Goal: Task Accomplishment & Management: Manage account settings

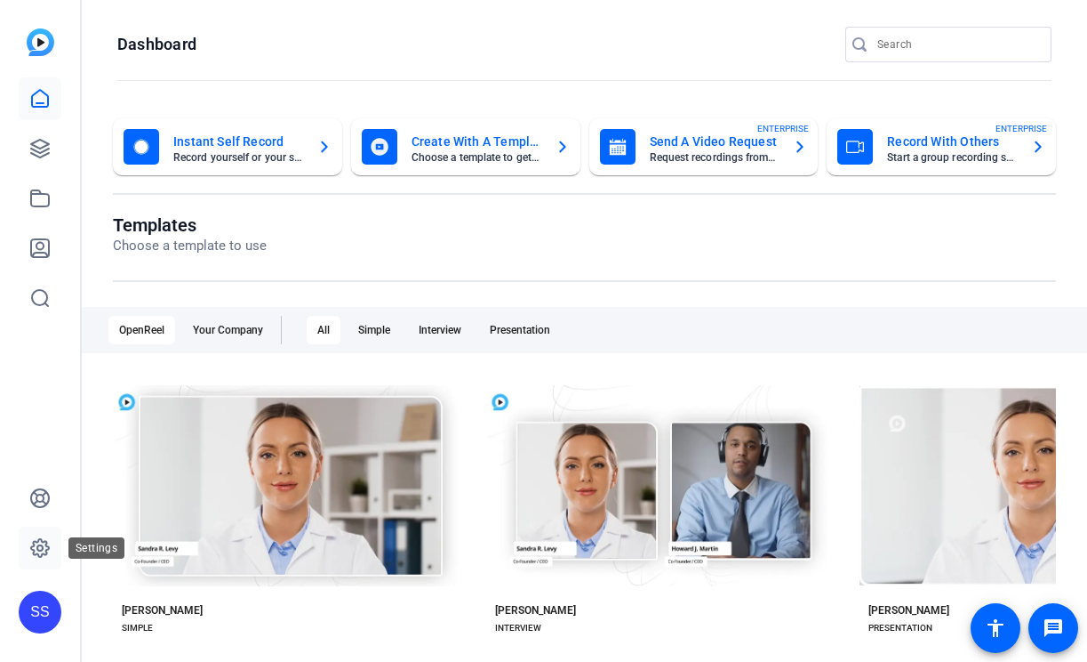
click at [47, 557] on icon at bounding box center [39, 547] width 21 height 21
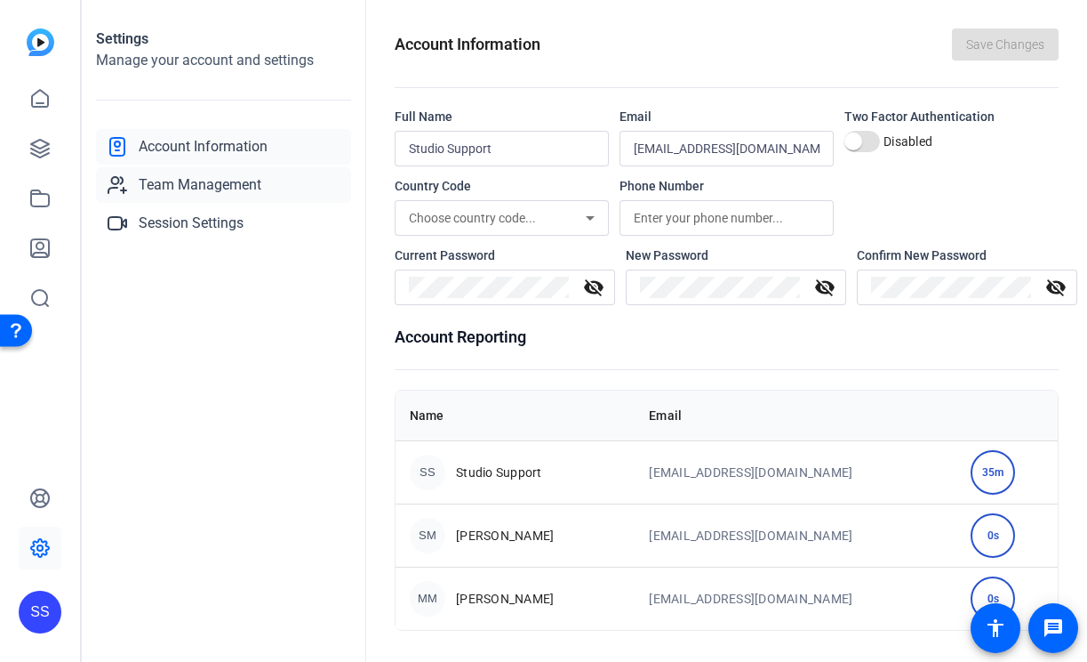
click at [271, 184] on link "Team Management" at bounding box center [223, 185] width 255 height 36
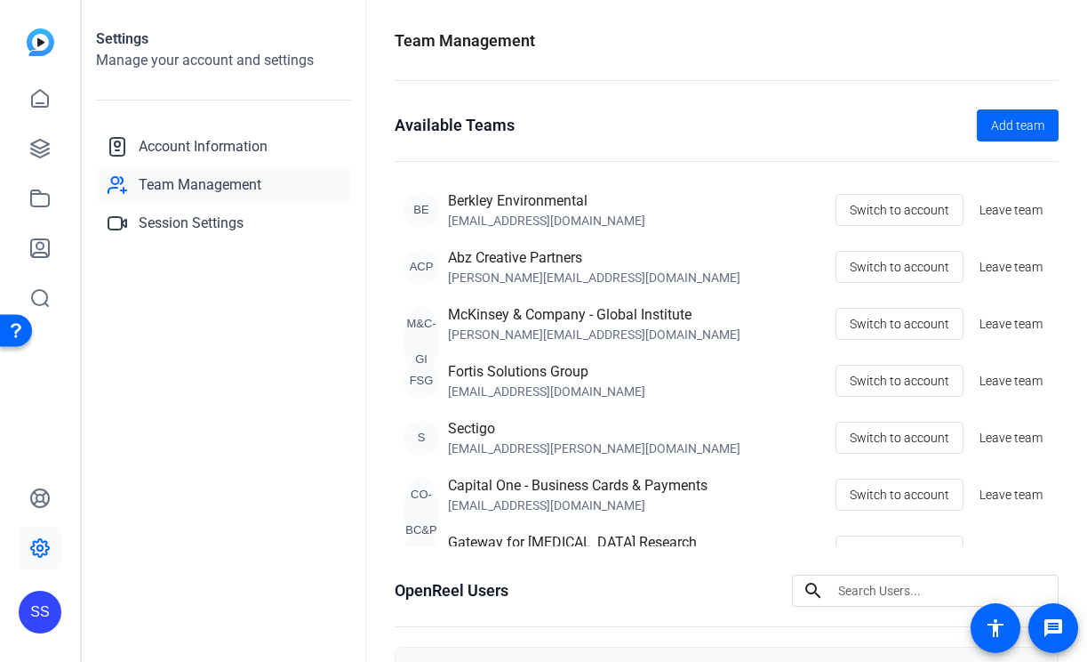
click at [48, 598] on div "SS" at bounding box center [40, 611] width 43 height 43
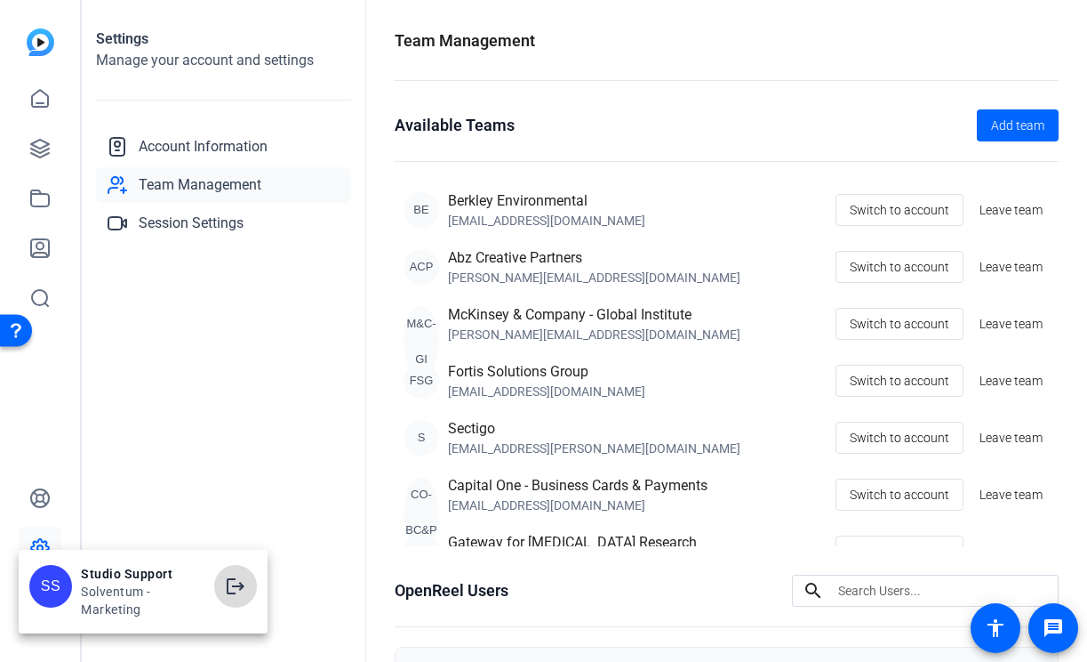
click at [239, 586] on mat-icon "logout" at bounding box center [235, 585] width 21 height 21
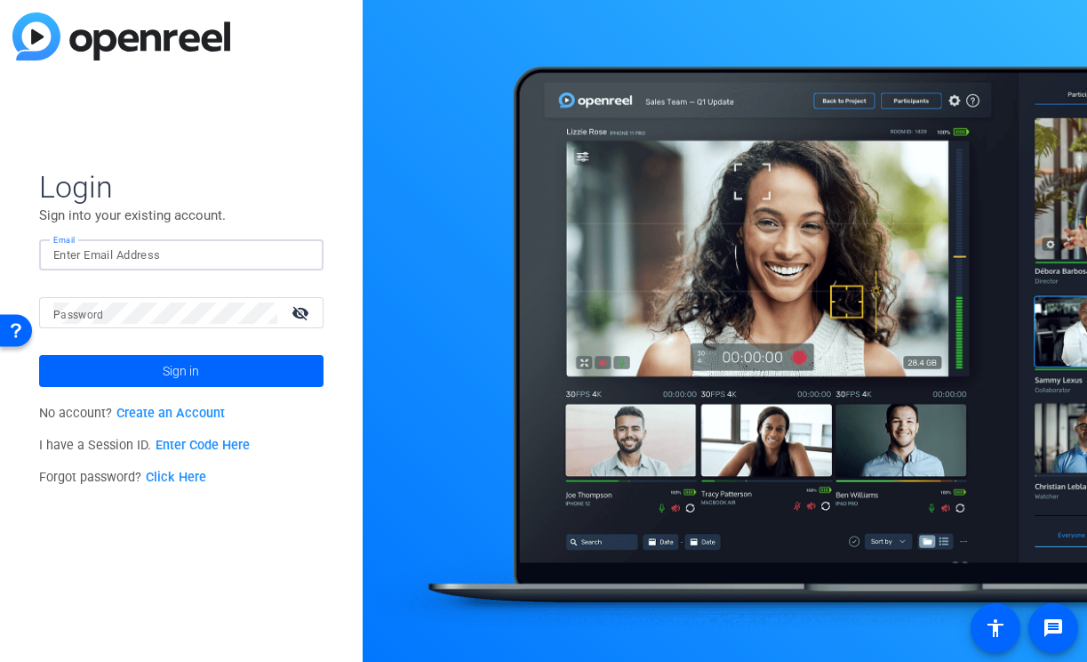
click at [269, 254] on input "Email" at bounding box center [181, 255] width 256 height 21
click at [271, 264] on input "Email" at bounding box center [181, 255] width 256 height 21
click at [291, 252] on img at bounding box center [294, 255] width 12 height 21
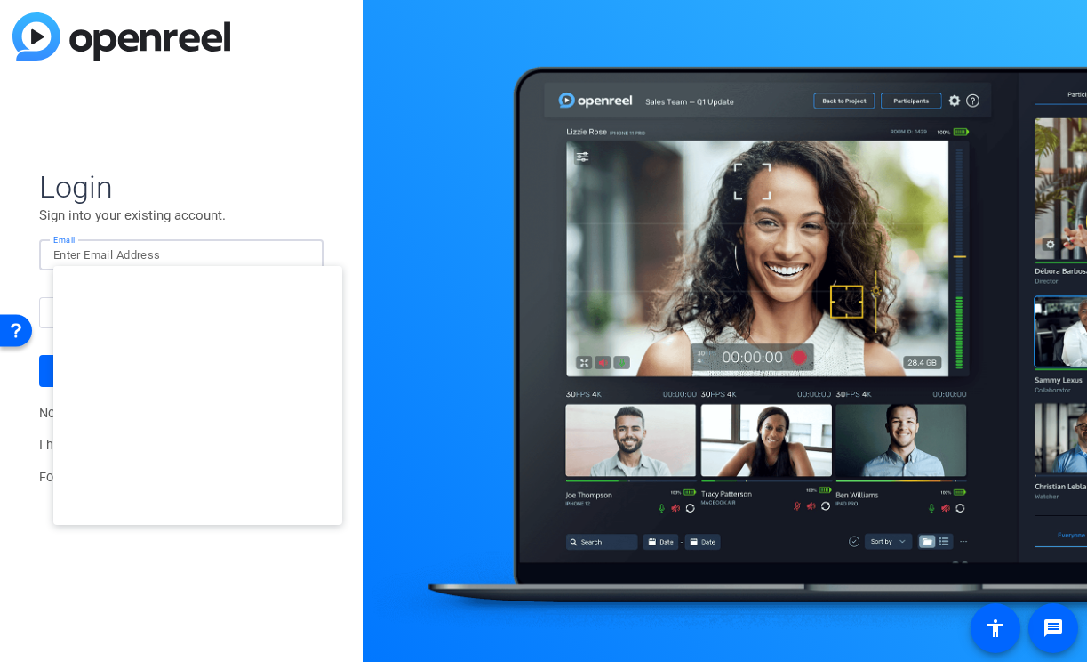
type input "[EMAIL_ADDRESS][DOMAIN_NAME]"
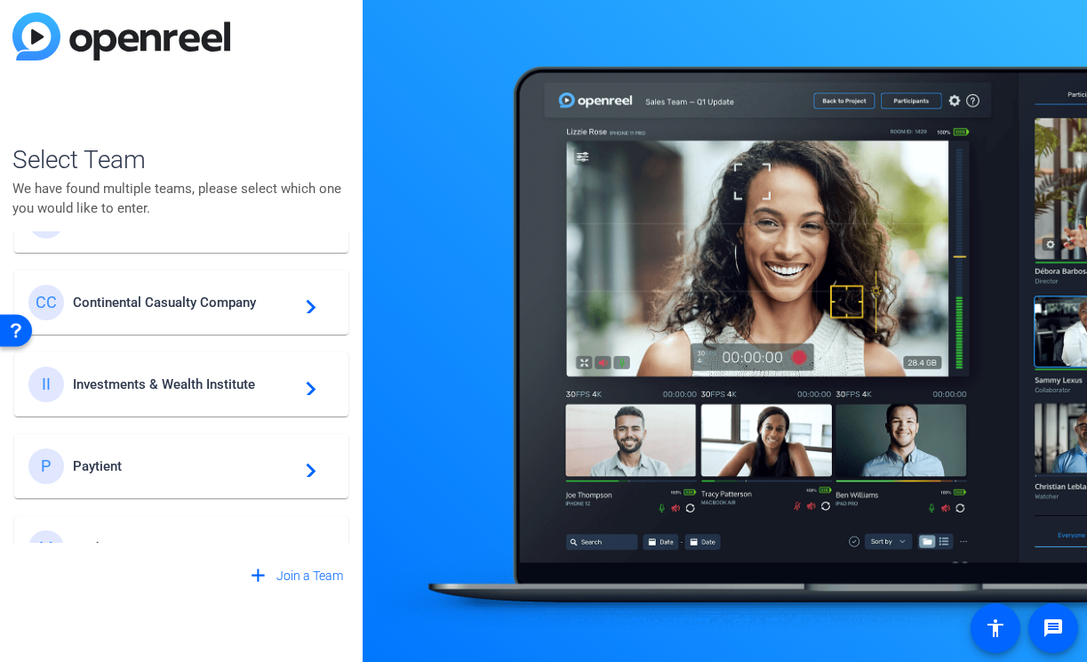
scroll to position [661, 0]
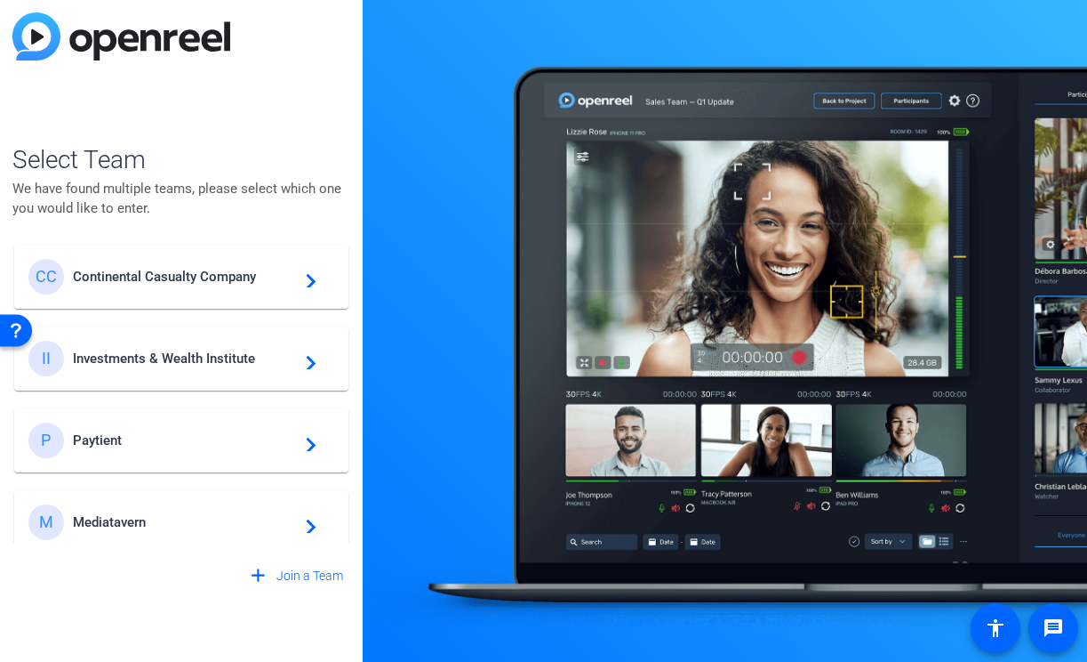
click at [215, 341] on div "II Investments & Wealth Institute navigate_next" at bounding box center [181, 359] width 306 height 36
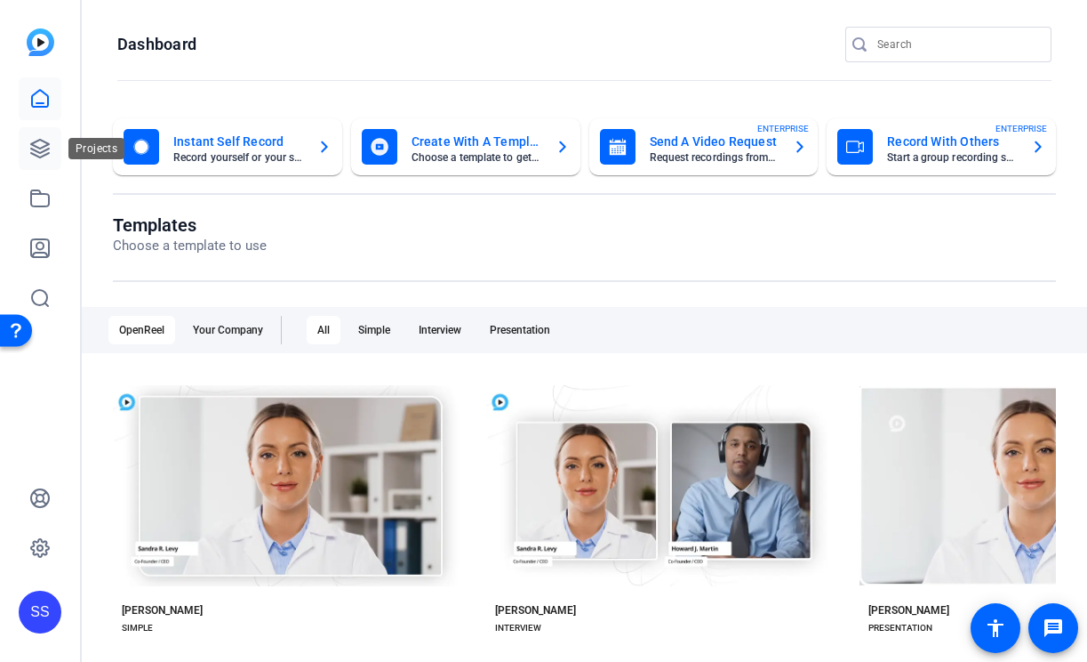
click at [50, 163] on link at bounding box center [40, 148] width 43 height 43
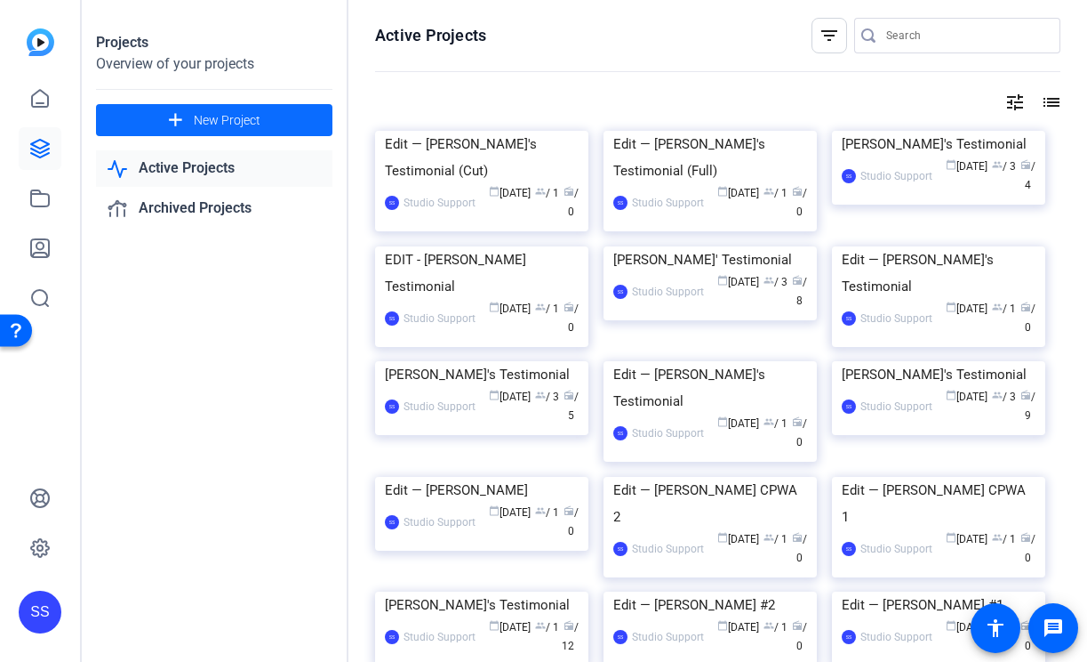
click at [208, 121] on span "New Project" at bounding box center [227, 120] width 67 height 19
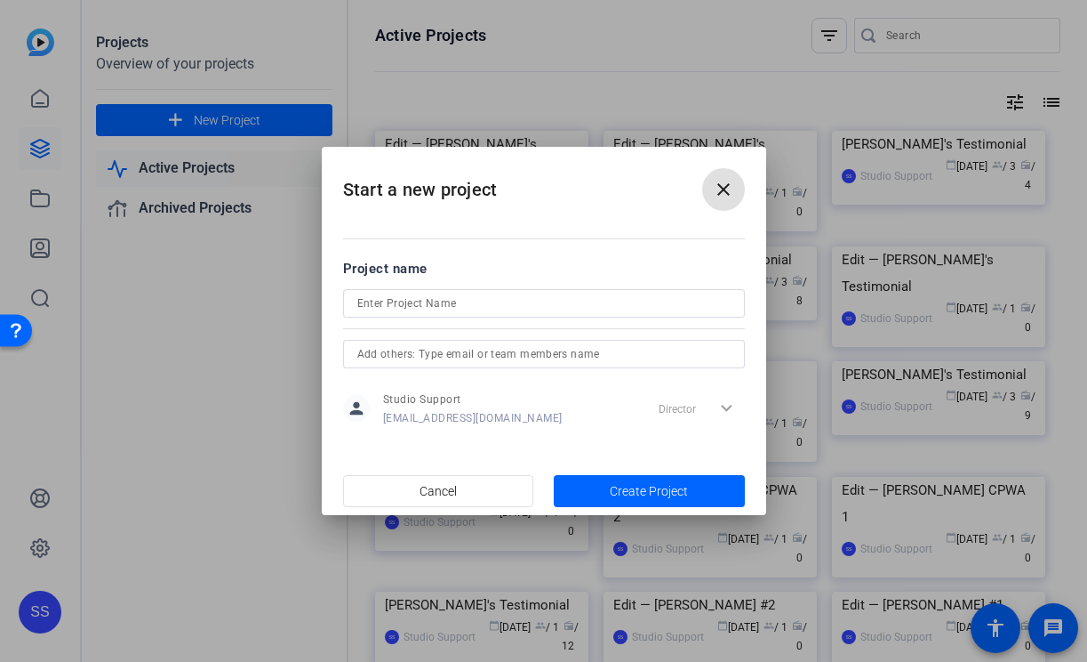
click at [469, 301] on input at bounding box center [543, 303] width 373 height 21
click at [376, 305] on input "Philip's Testimonial" at bounding box center [543, 303] width 373 height 21
type input "Phillip's Testimonial"
click at [568, 363] on input "text" at bounding box center [543, 353] width 373 height 21
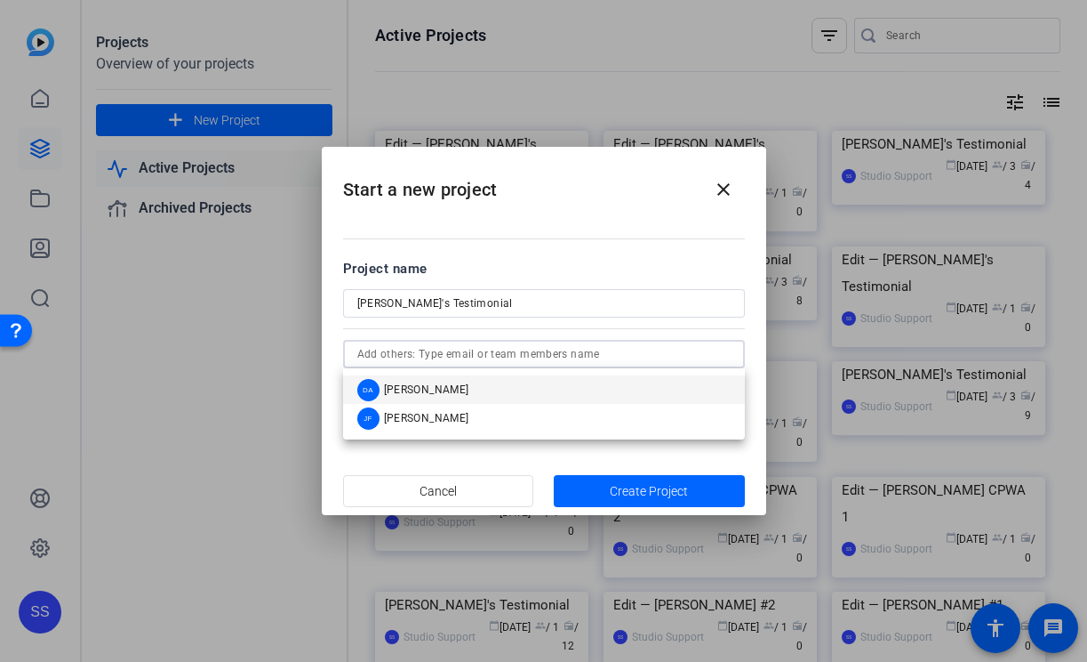
click at [550, 384] on mat-option "DA David Alvarado" at bounding box center [544, 389] width 402 height 28
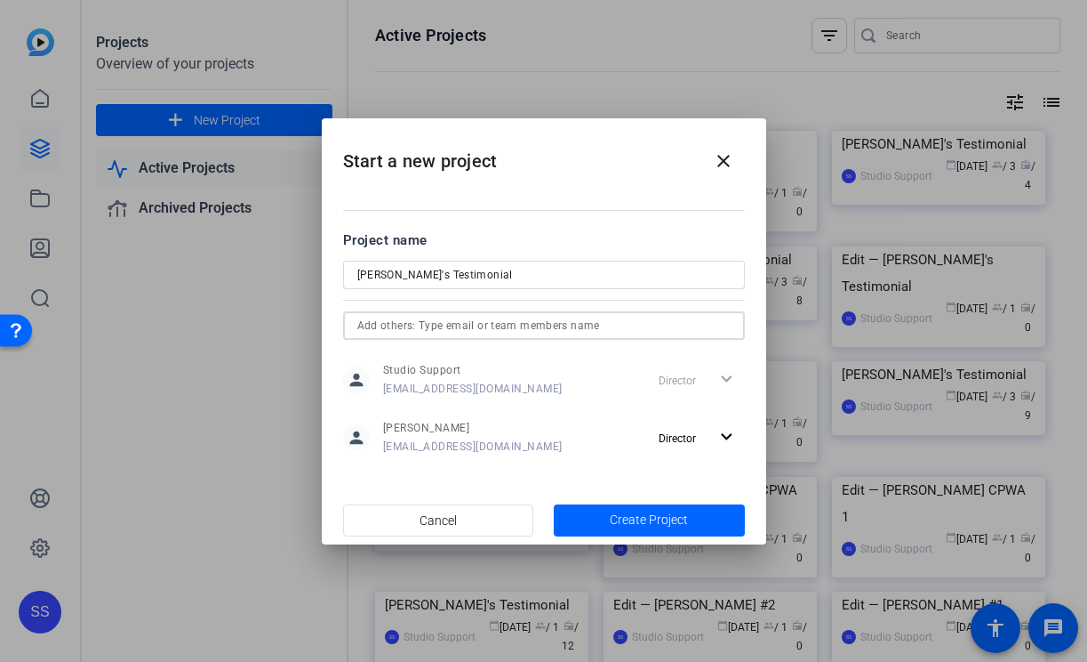
click at [574, 325] on input "text" at bounding box center [543, 325] width 373 height 21
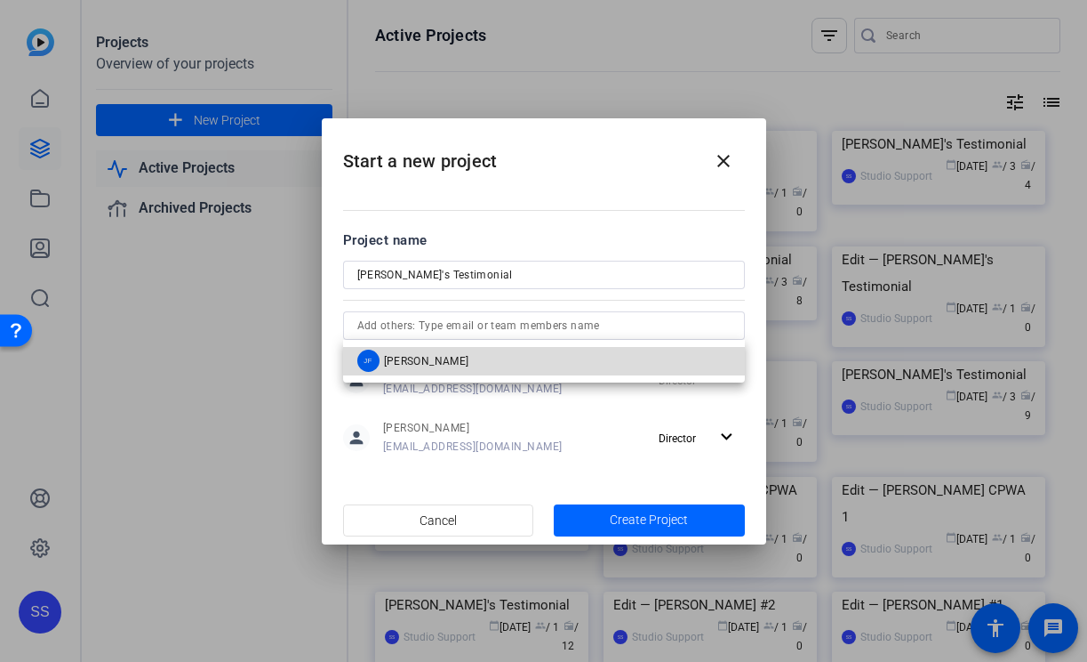
click at [547, 370] on mat-option "JF Jenny Franchi" at bounding box center [544, 361] width 402 height 28
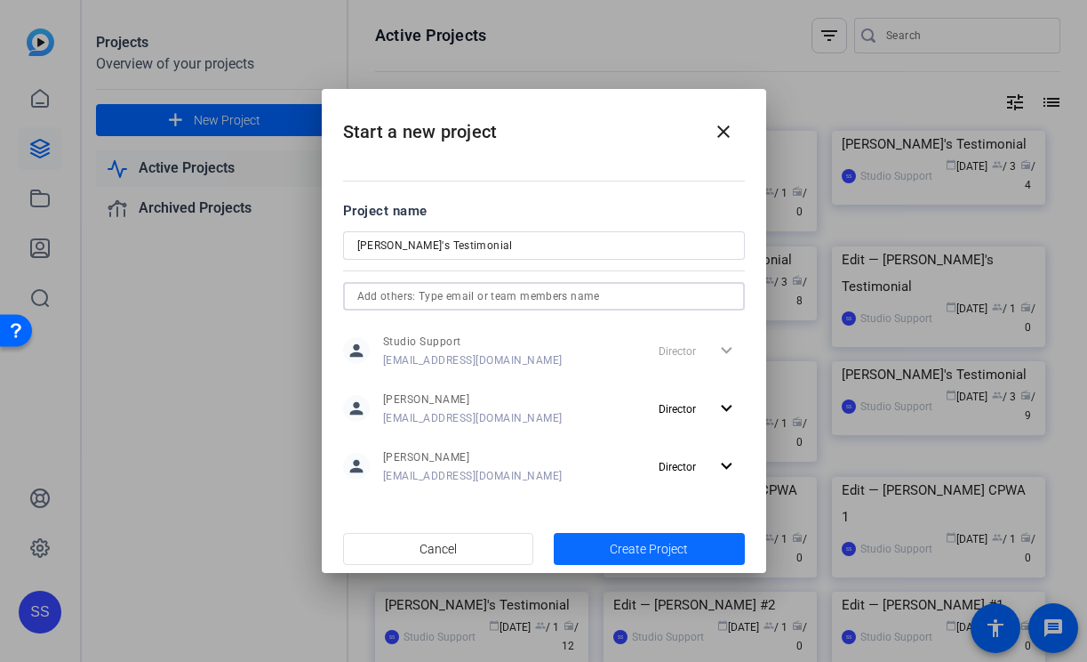
click at [630, 544] on span "Create Project" at bounding box center [649, 549] width 78 height 19
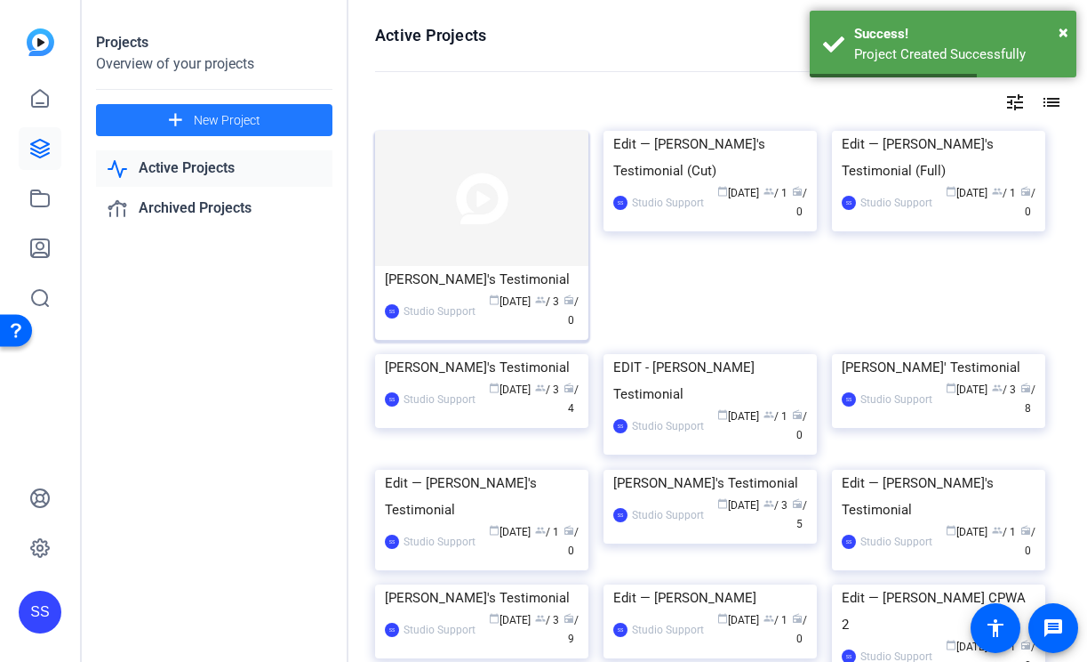
click at [476, 264] on img at bounding box center [481, 198] width 213 height 135
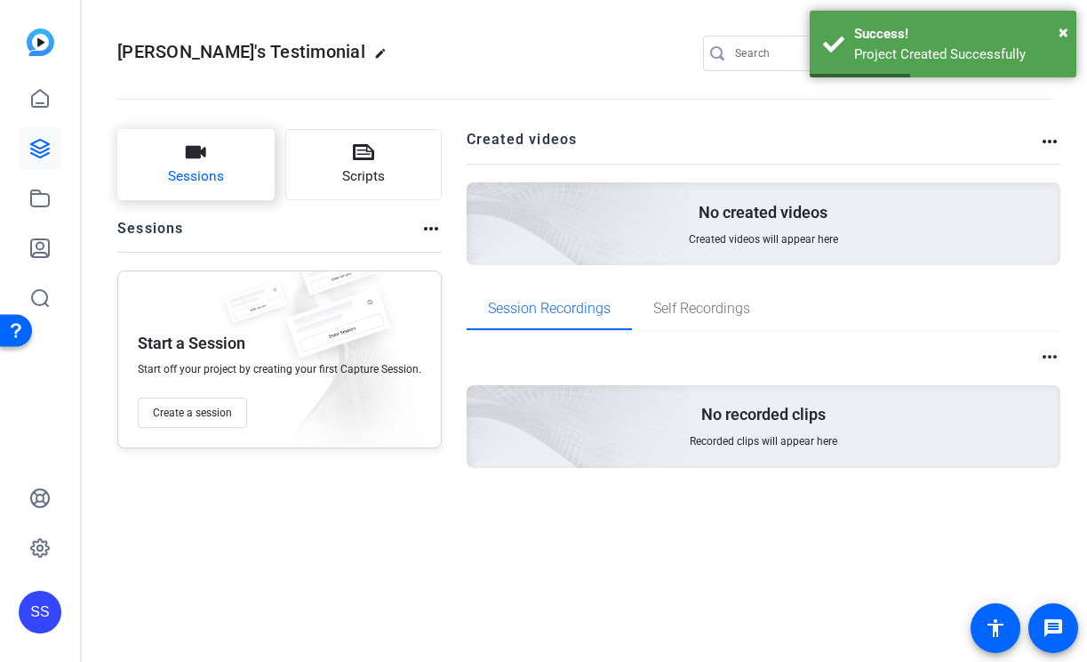
click at [179, 137] on button "Sessions" at bounding box center [195, 164] width 157 height 71
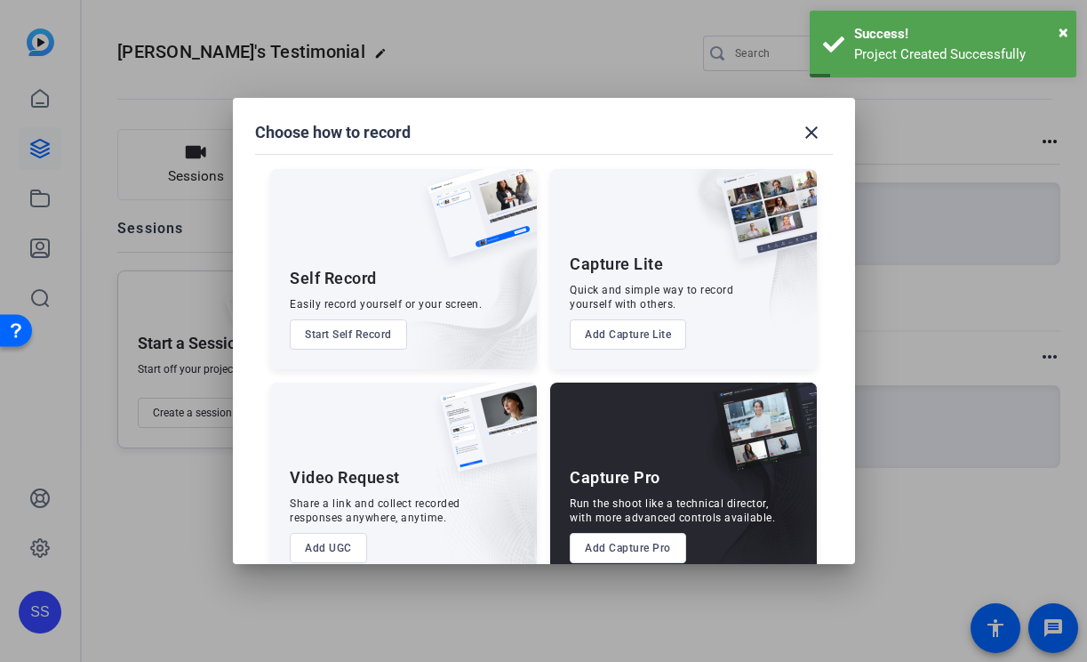
click at [670, 547] on button "Add Capture Pro" at bounding box center [628, 548] width 116 height 30
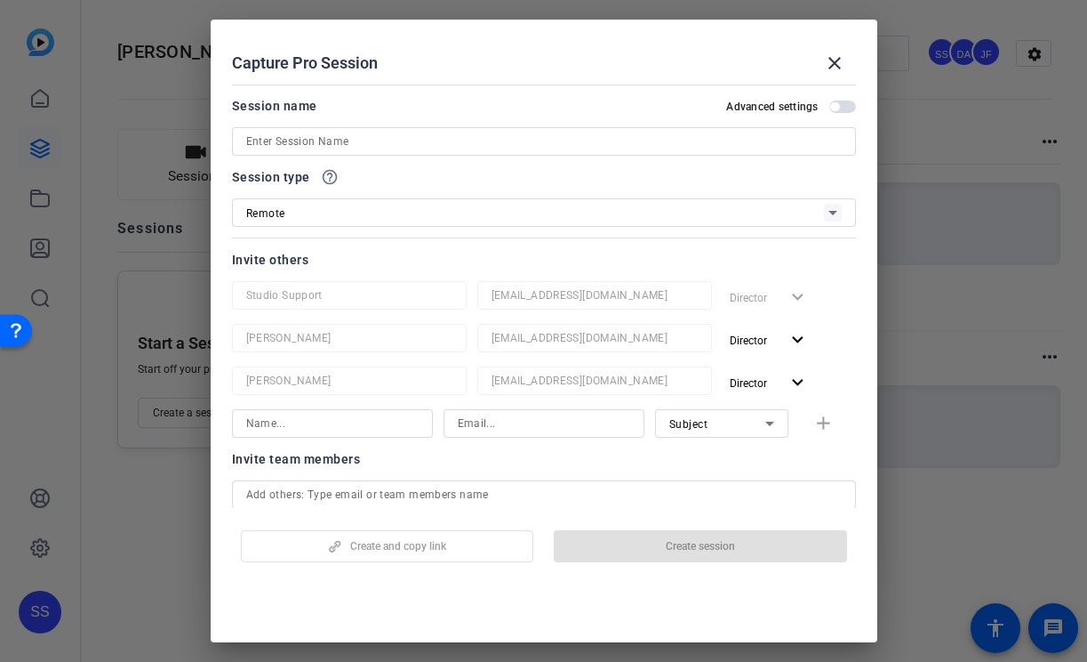
click at [549, 145] on input at bounding box center [544, 141] width 596 height 21
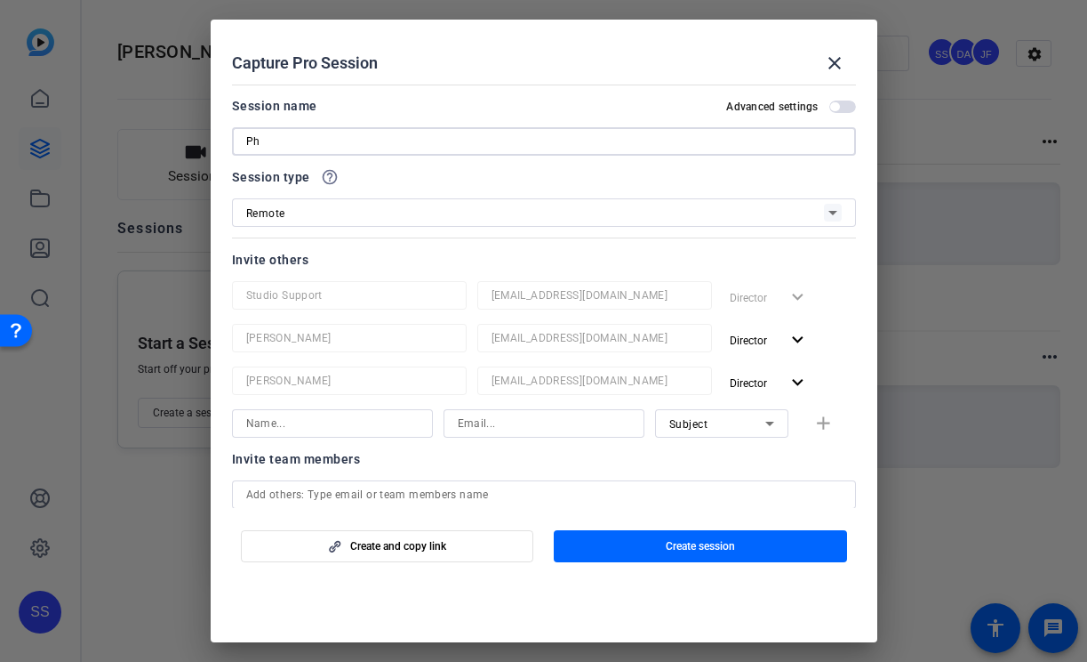
type input "P"
click at [246, 141] on input "Tech Check" at bounding box center [544, 141] width 596 height 21
type input "Phillip's Tech Check"
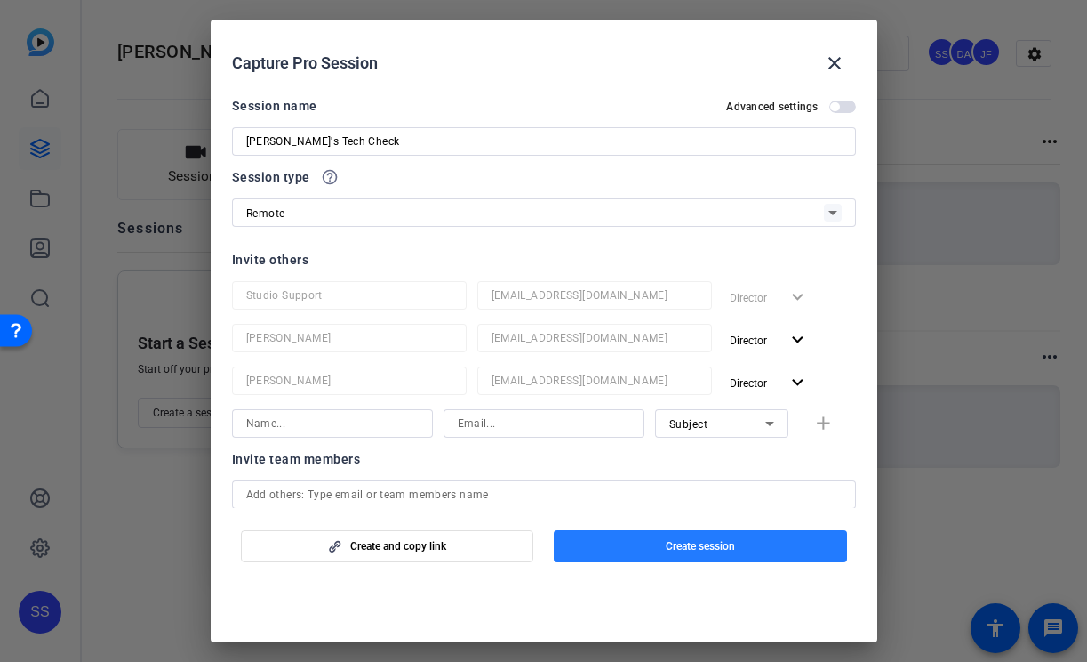
click at [621, 553] on span "button" at bounding box center [700, 546] width 293 height 43
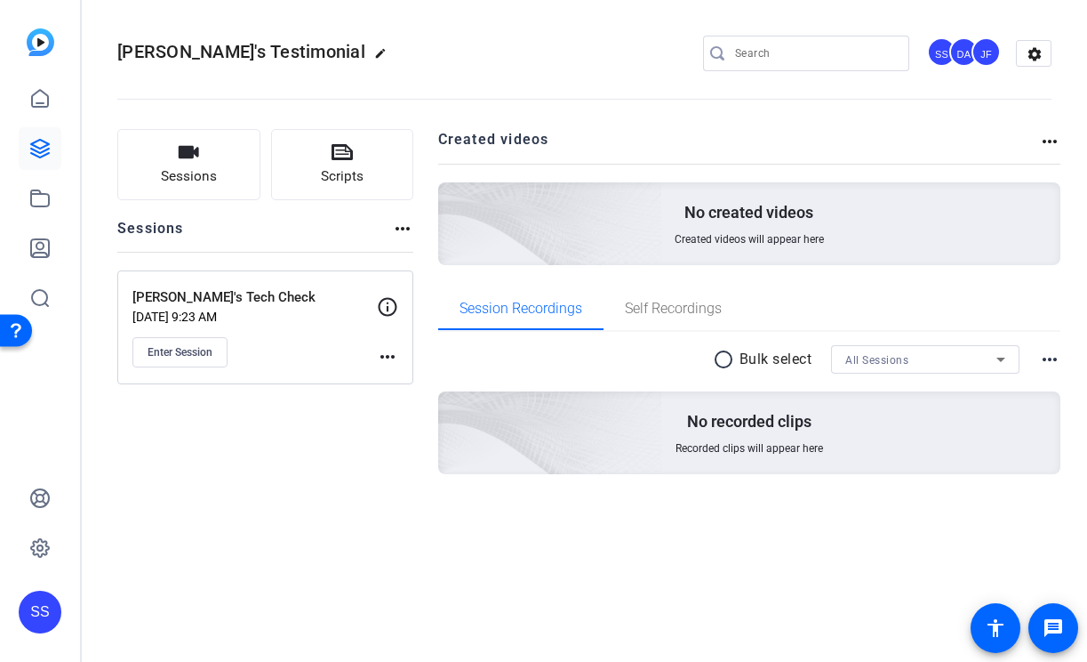
click at [397, 359] on mat-icon "more_horiz" at bounding box center [387, 356] width 21 height 21
click at [386, 381] on button "Edit Session" at bounding box center [431, 383] width 109 height 22
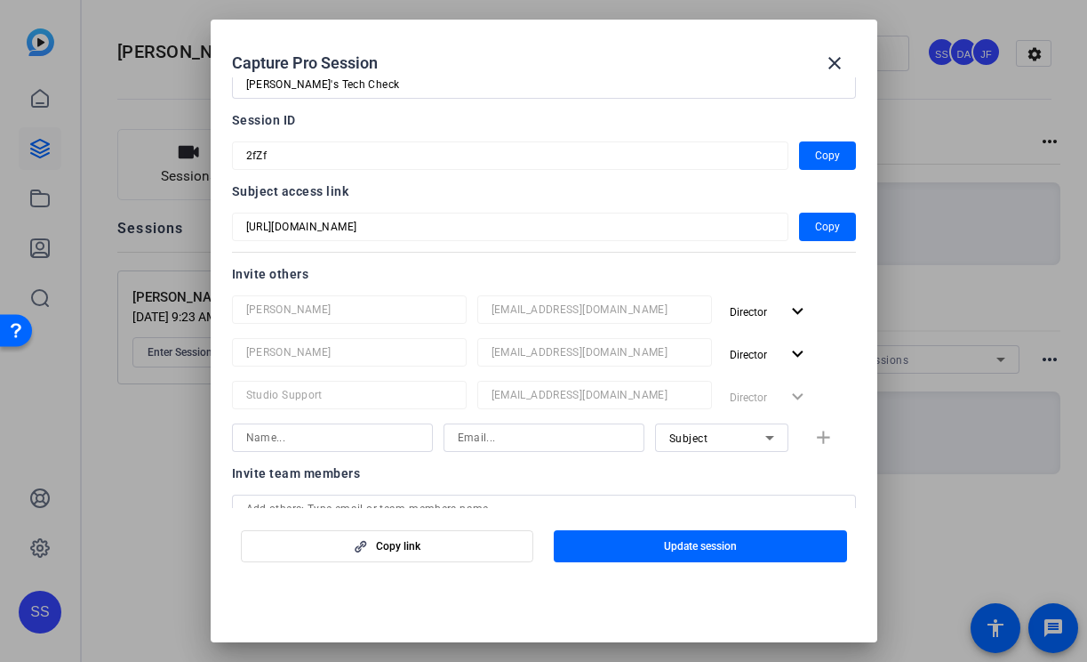
scroll to position [58, 0]
click at [817, 156] on span "Copy" at bounding box center [827, 154] width 25 height 21
click at [839, 221] on span "button" at bounding box center [827, 226] width 57 height 43
click at [831, 58] on mat-icon "close" at bounding box center [834, 62] width 21 height 21
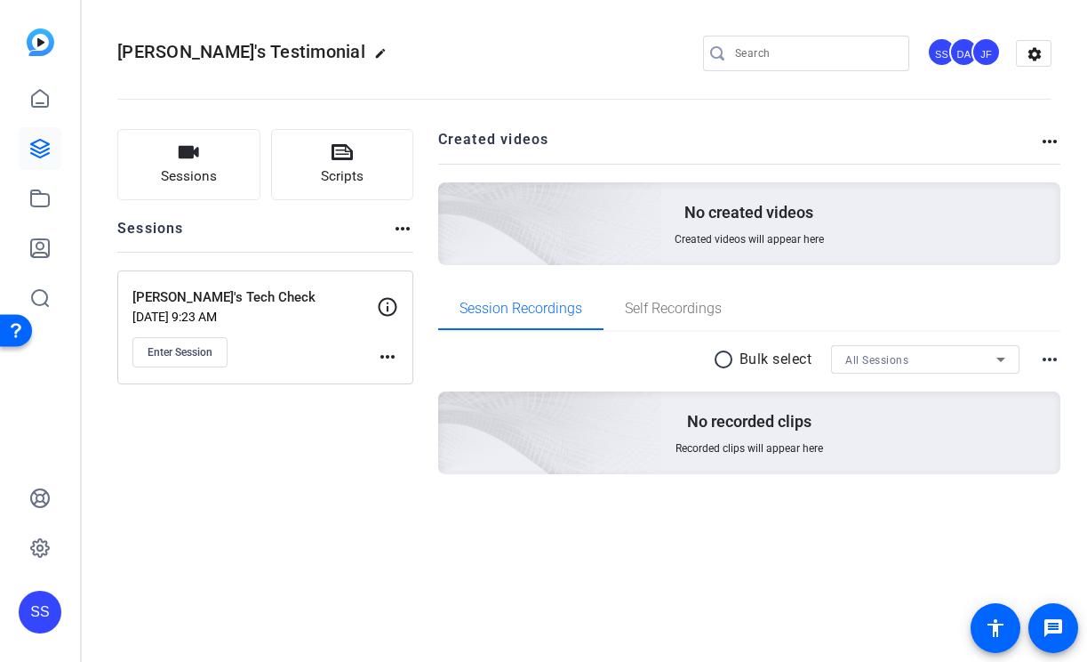
click at [31, 603] on div "SS" at bounding box center [40, 611] width 43 height 43
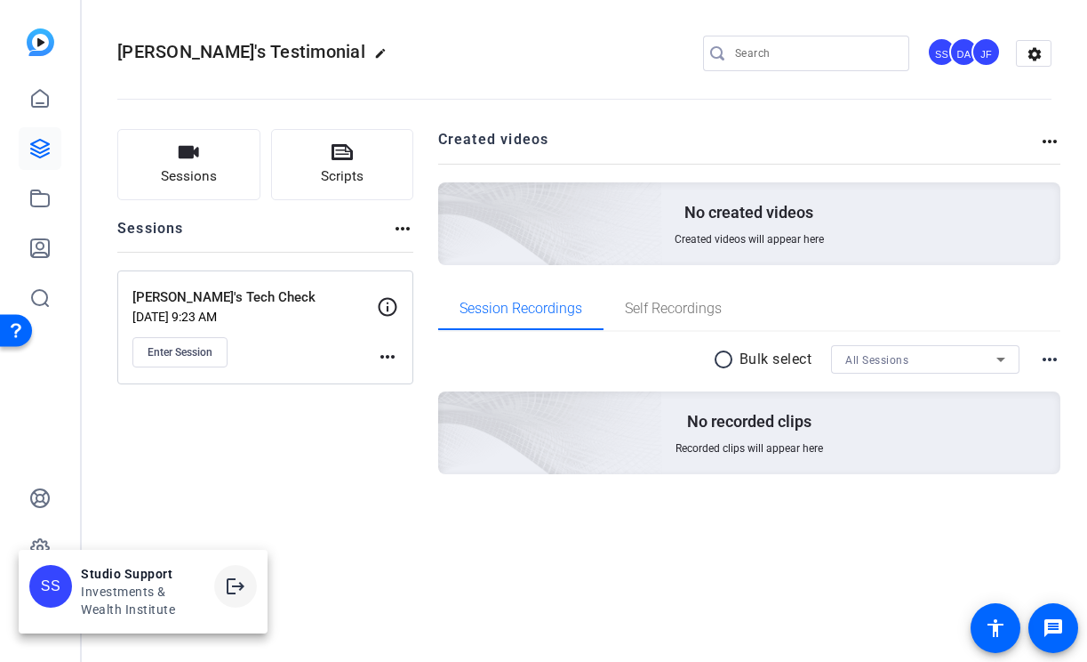
click at [244, 581] on mat-icon "logout" at bounding box center [235, 585] width 21 height 21
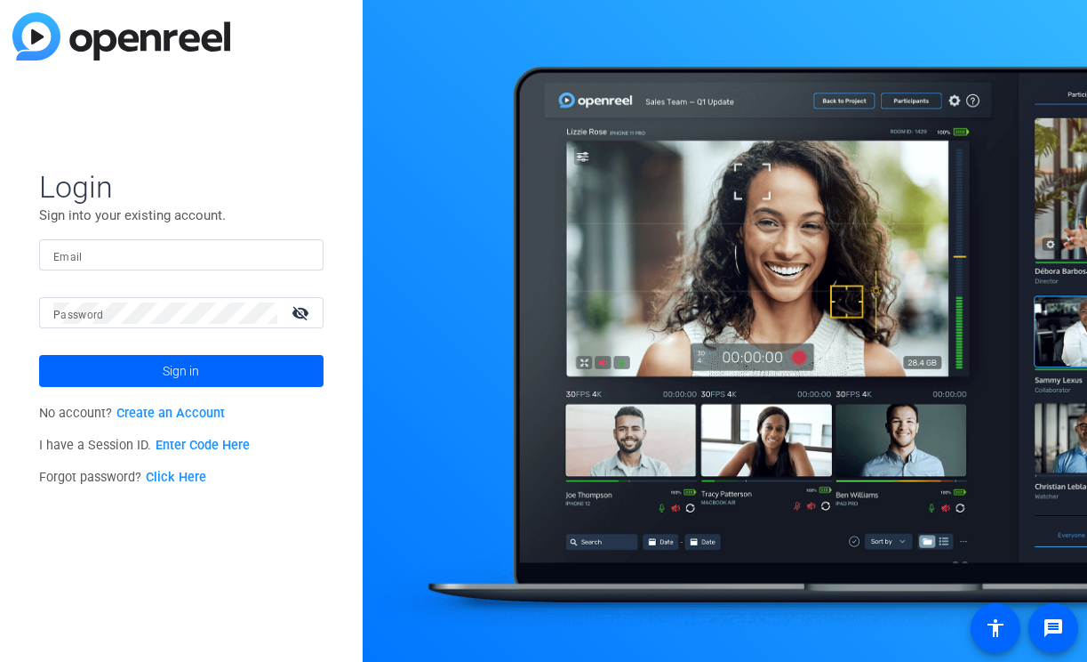
click at [197, 267] on div at bounding box center [181, 254] width 256 height 31
click at [227, 251] on input "Email" at bounding box center [181, 255] width 256 height 21
click at [291, 249] on img at bounding box center [294, 255] width 12 height 21
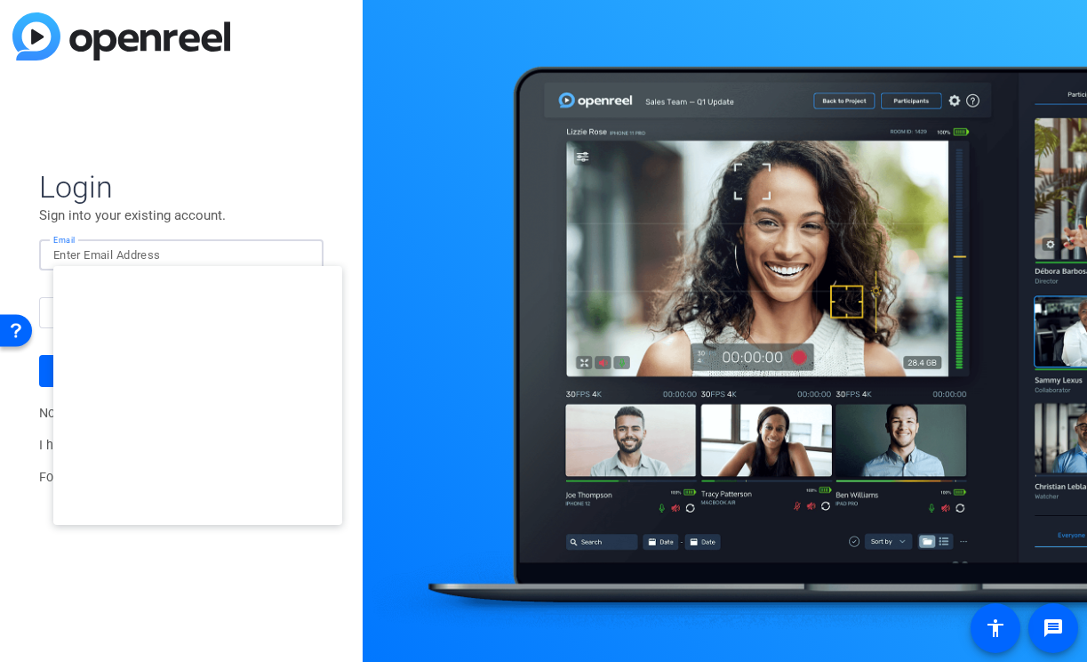
type input "studiosupport+2@openreel.com"
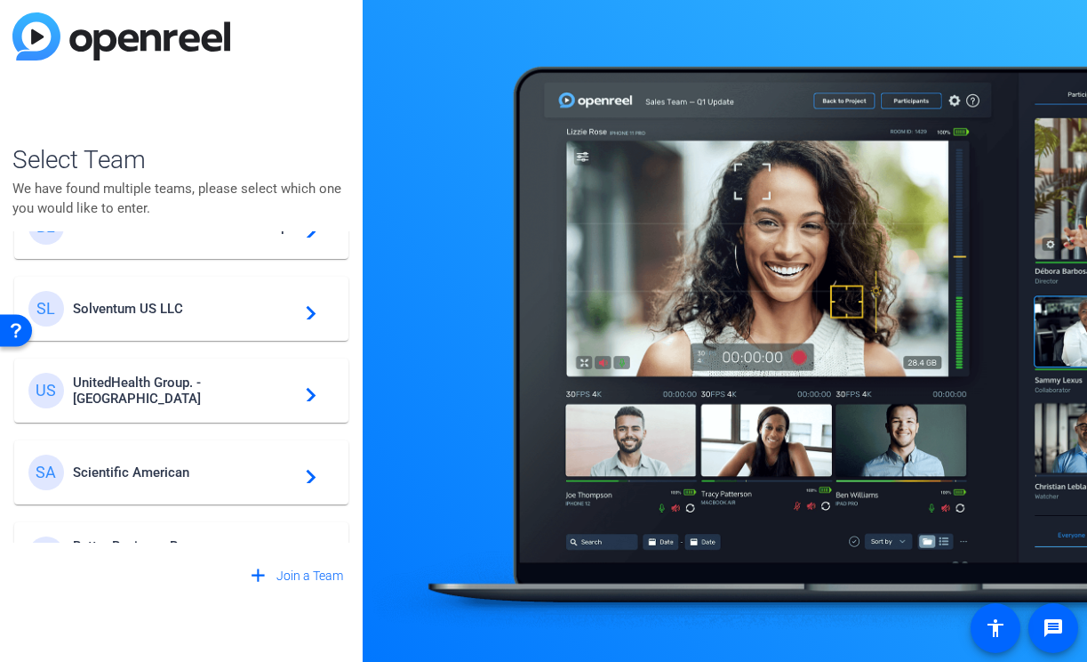
scroll to position [429, 0]
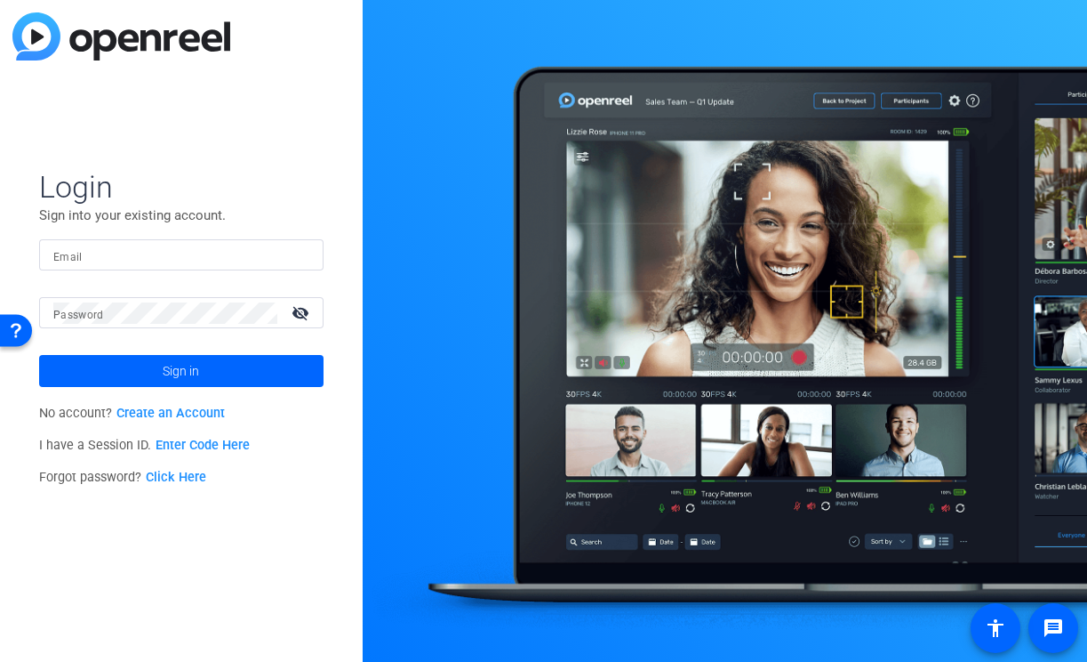
click at [263, 229] on form "Login Sign into your existing account. Email Password visibility_off Sign in" at bounding box center [181, 277] width 285 height 219
click at [246, 253] on input "Email" at bounding box center [181, 255] width 256 height 21
click at [300, 259] on img at bounding box center [294, 255] width 12 height 21
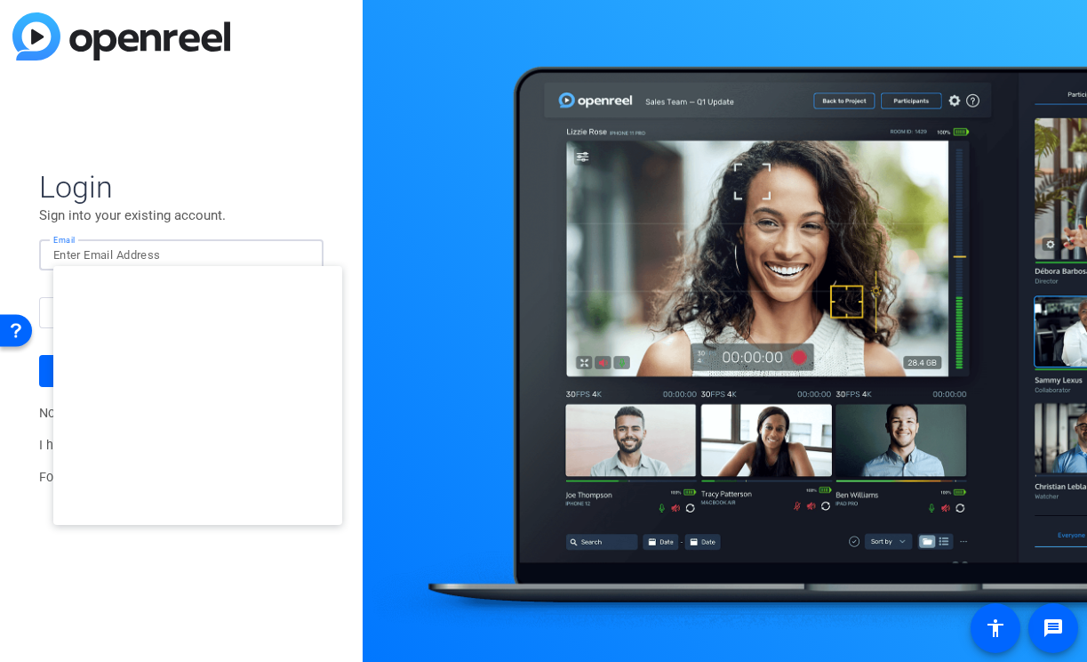
type input "studiosupport+3@openreel.com"
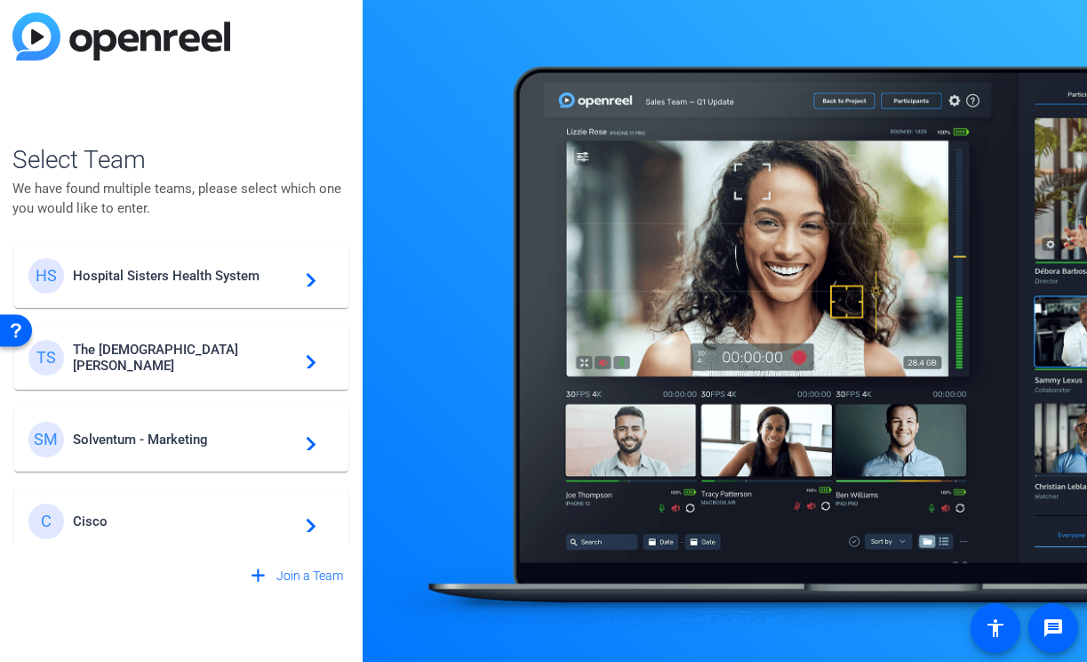
scroll to position [500, 0]
click at [200, 438] on span "Solventum - Marketing" at bounding box center [184, 437] width 222 height 16
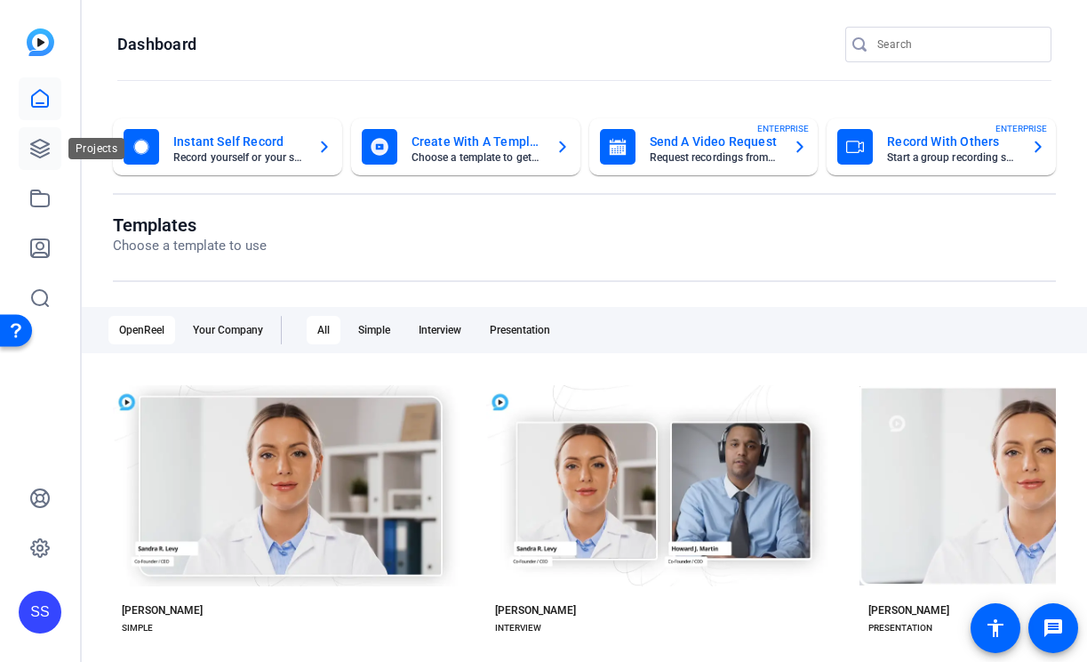
click at [30, 140] on icon at bounding box center [39, 148] width 21 height 21
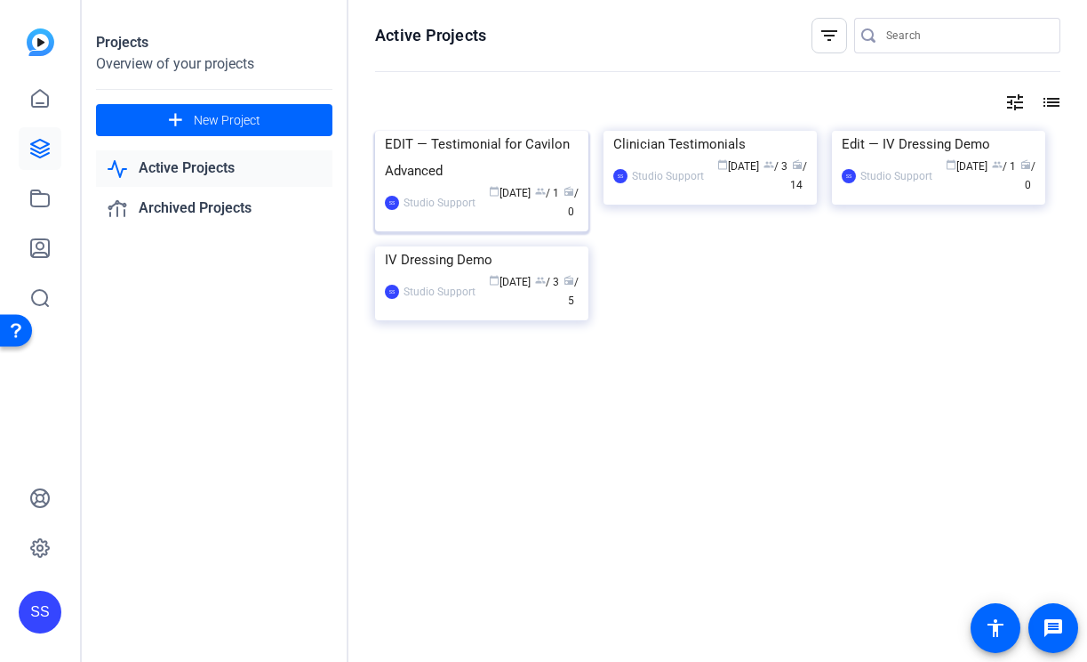
click at [438, 184] on div "EDIT — Testimonial for Cavilon Advanced" at bounding box center [482, 157] width 194 height 53
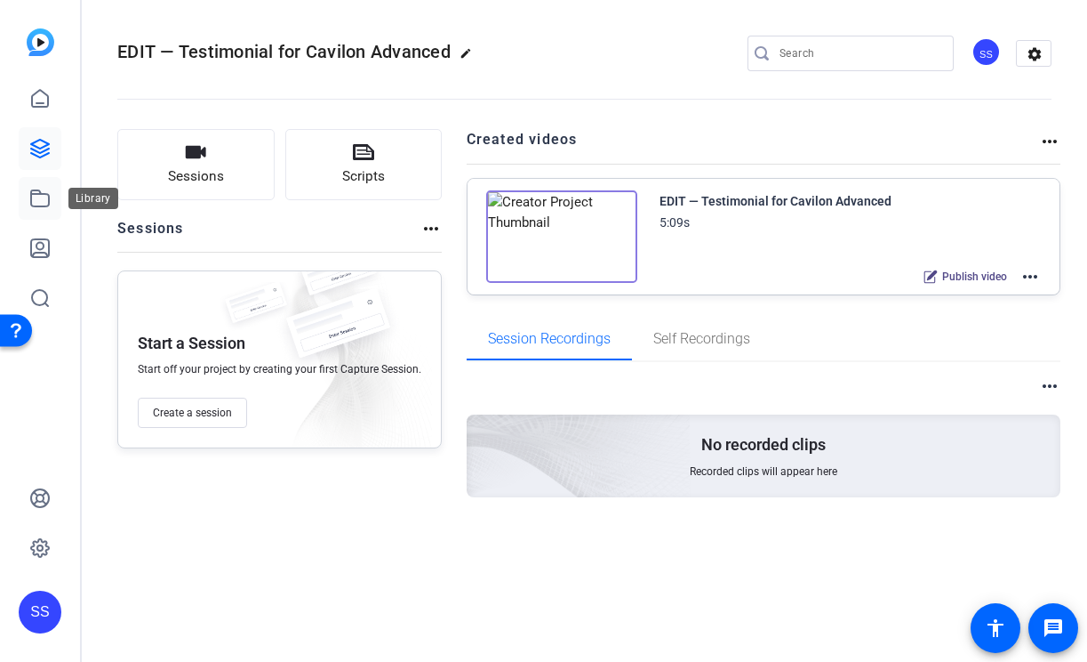
click at [27, 205] on link at bounding box center [40, 198] width 43 height 43
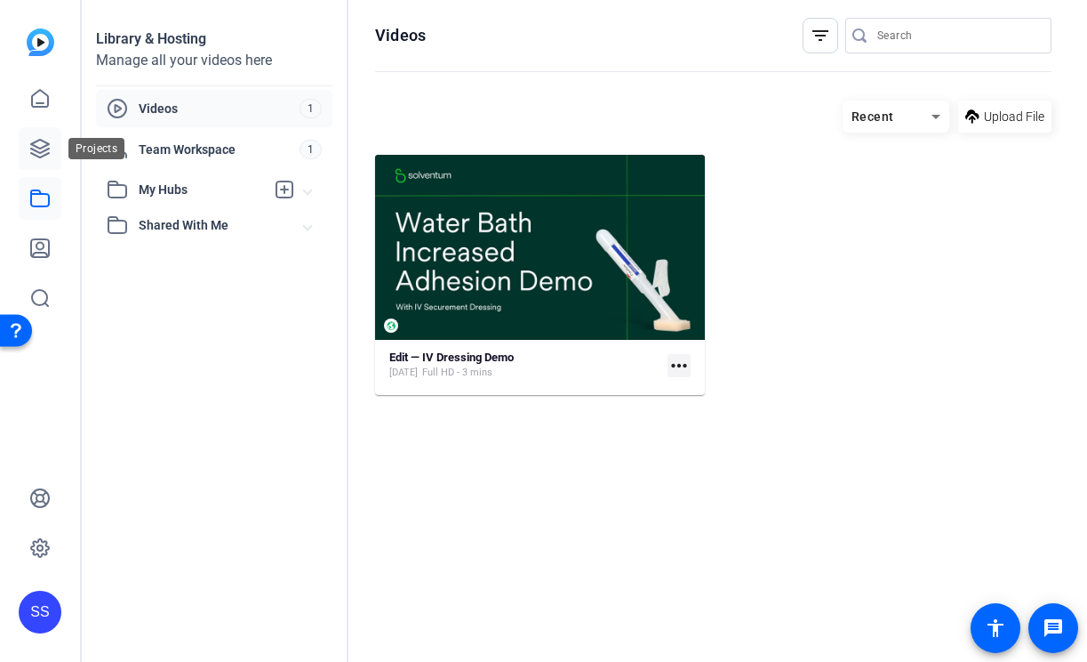
click at [45, 146] on icon at bounding box center [40, 149] width 18 height 18
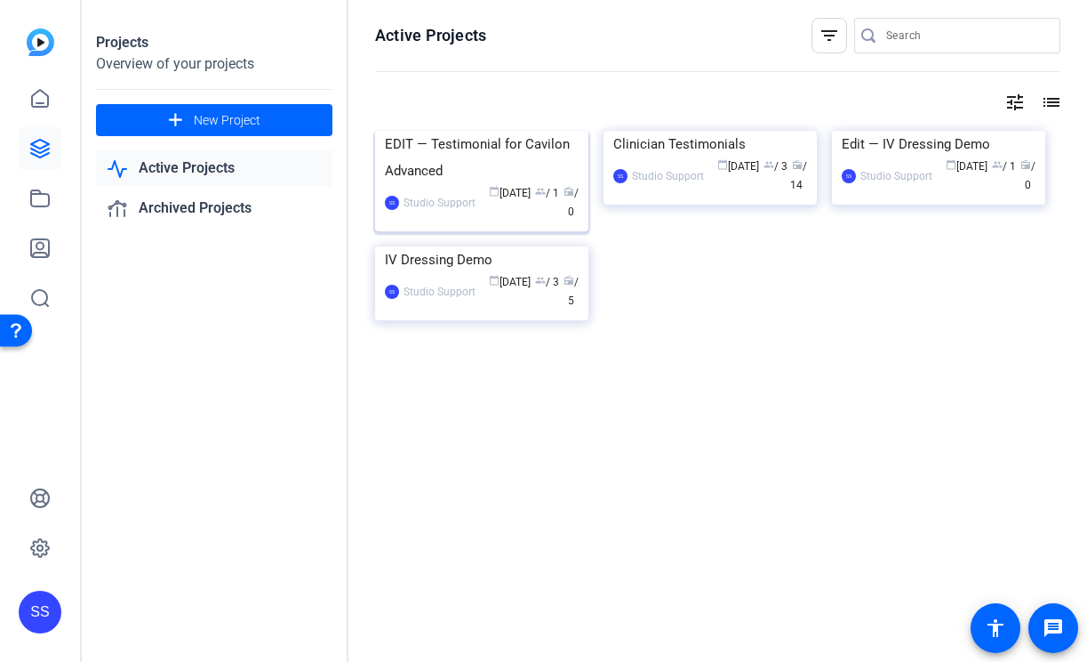
click at [445, 184] on div "EDIT — Testimonial for Cavilon Advanced" at bounding box center [482, 157] width 194 height 53
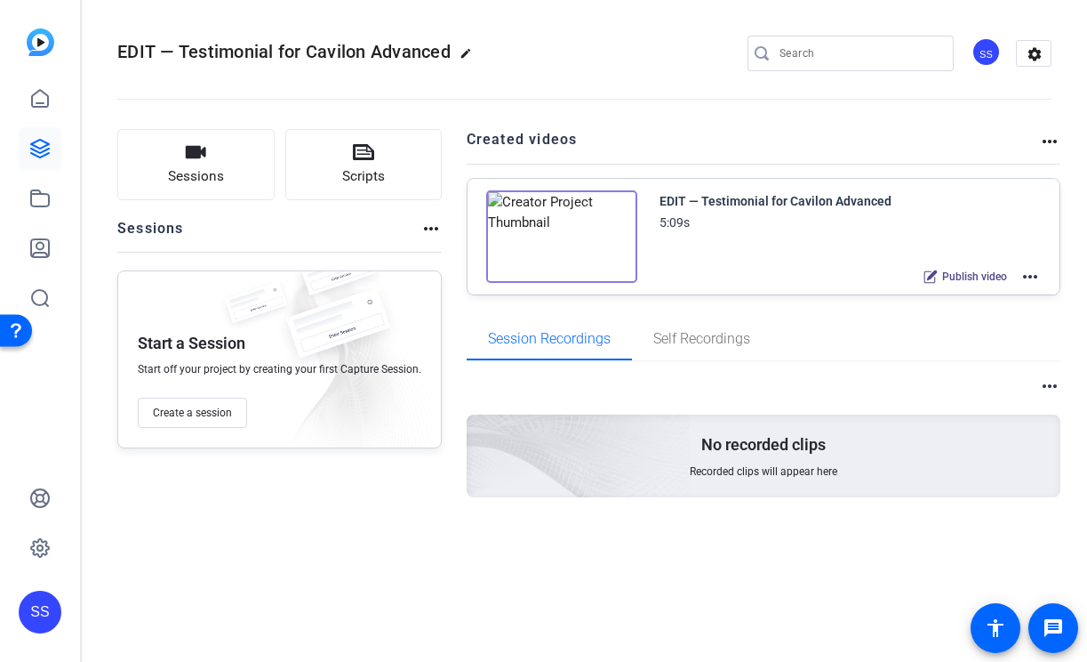
click at [1030, 274] on mat-icon "more_horiz" at bounding box center [1030, 276] width 21 height 21
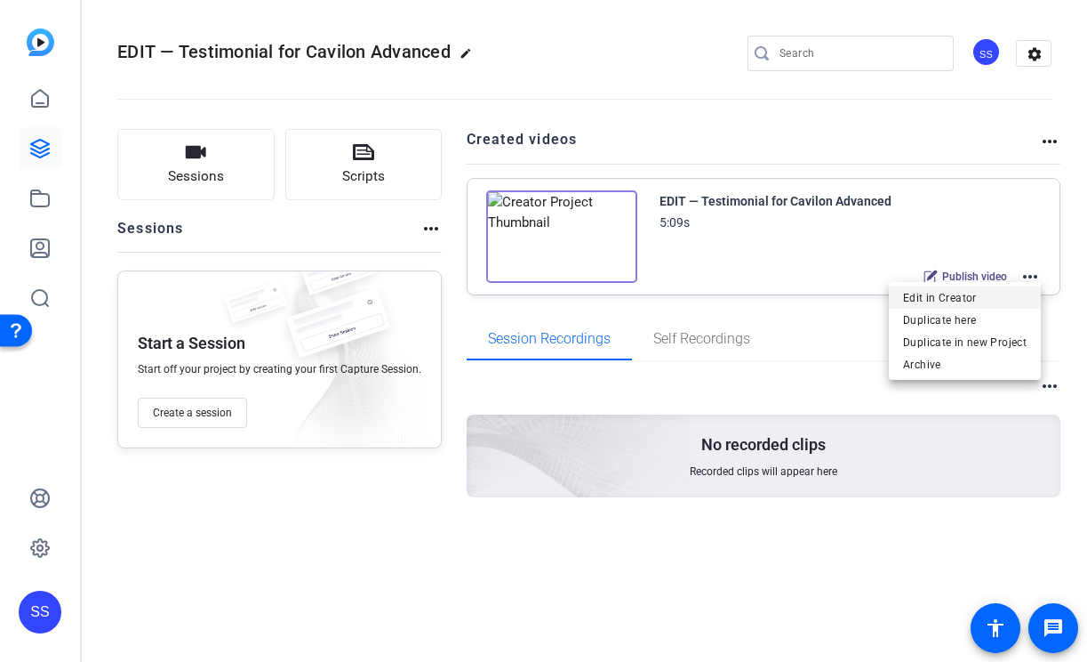
click at [995, 301] on span "Edit in Creator" at bounding box center [965, 297] width 124 height 21
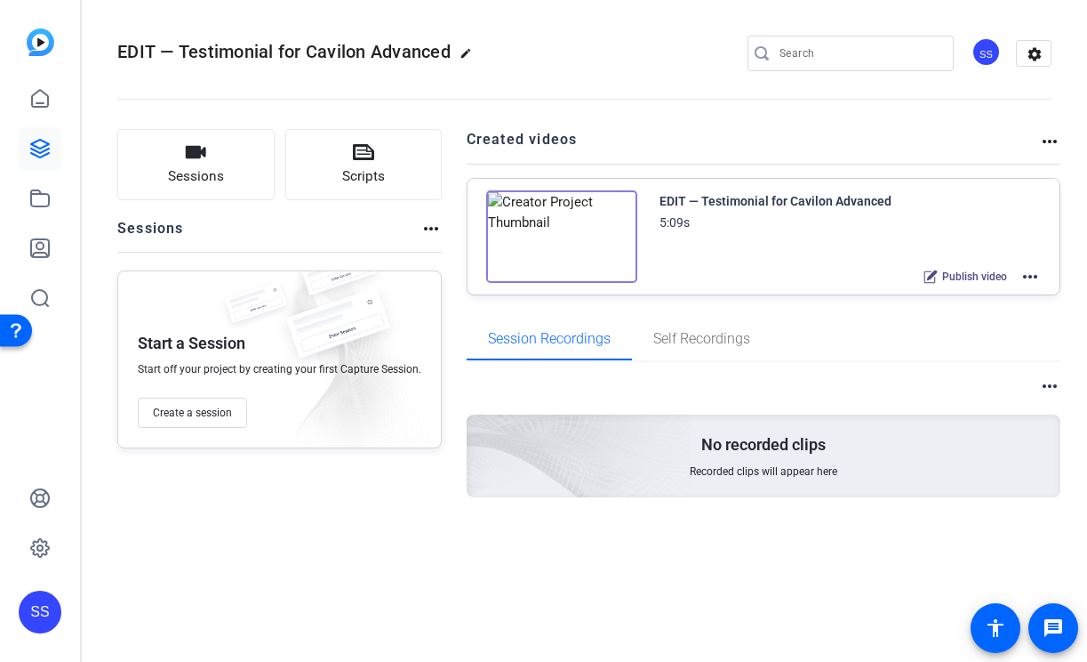
click at [42, 611] on div "SS" at bounding box center [40, 611] width 43 height 43
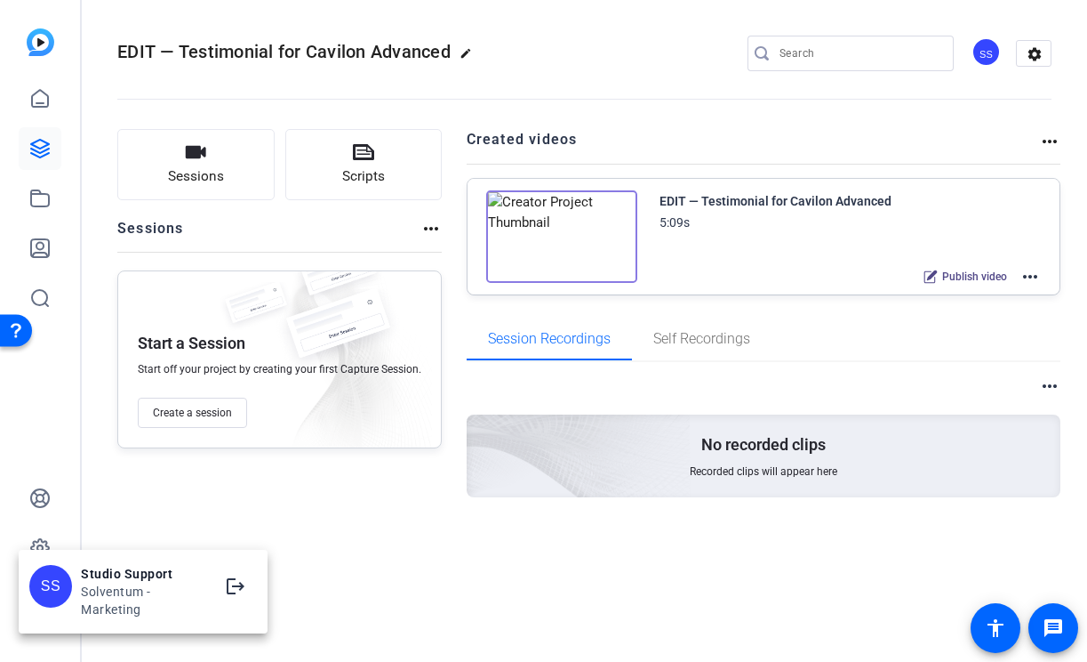
click at [160, 505] on div at bounding box center [543, 331] width 1087 height 662
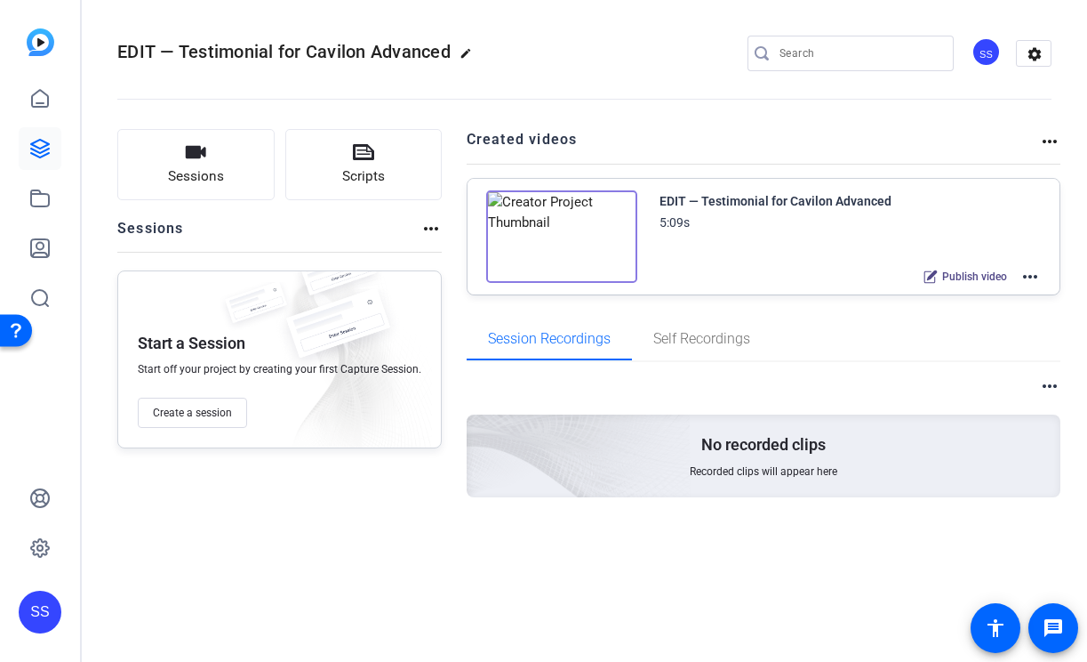
click at [49, 616] on div "SS" at bounding box center [40, 611] width 43 height 43
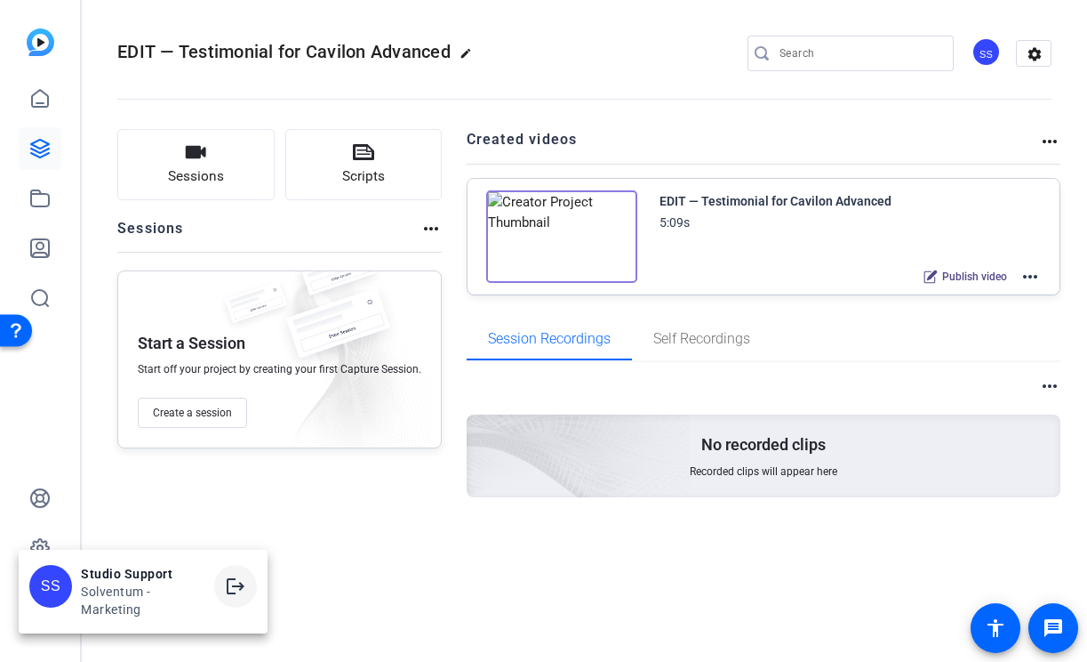
click at [232, 589] on mat-icon "logout" at bounding box center [235, 585] width 21 height 21
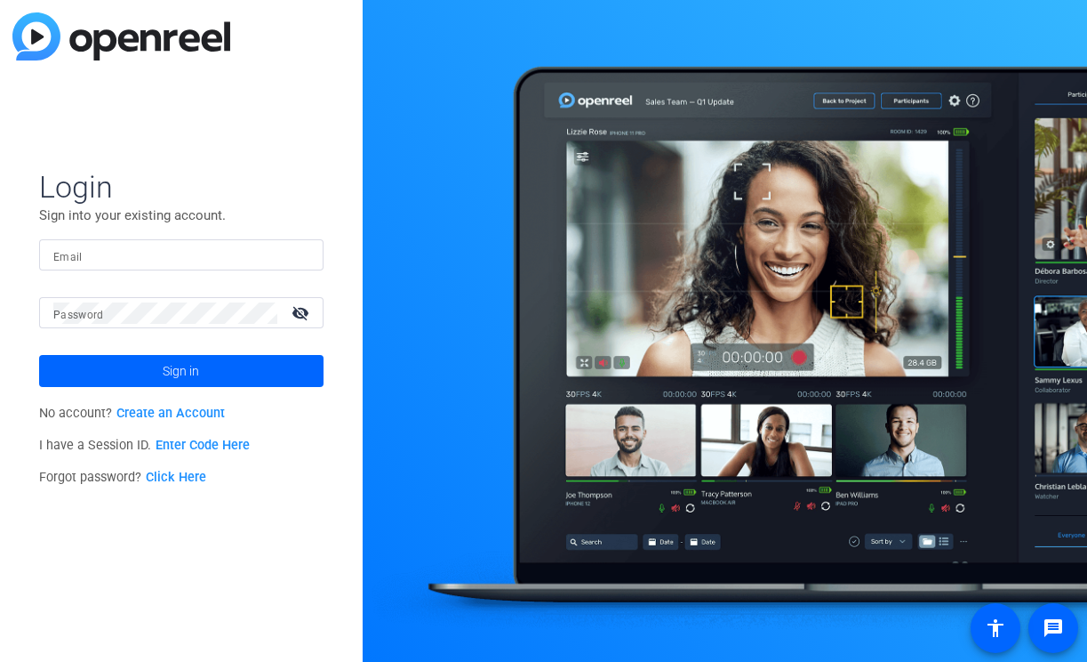
click at [200, 245] on input "Email" at bounding box center [181, 255] width 256 height 21
click at [293, 257] on img at bounding box center [294, 255] width 12 height 21
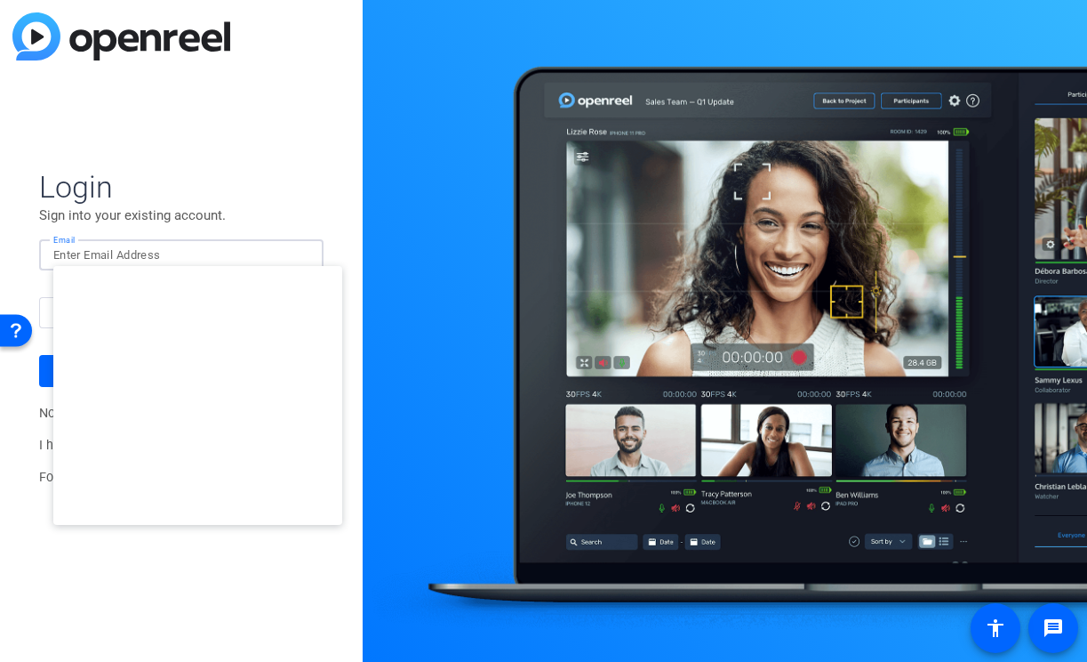
type input "[EMAIL_ADDRESS][DOMAIN_NAME]"
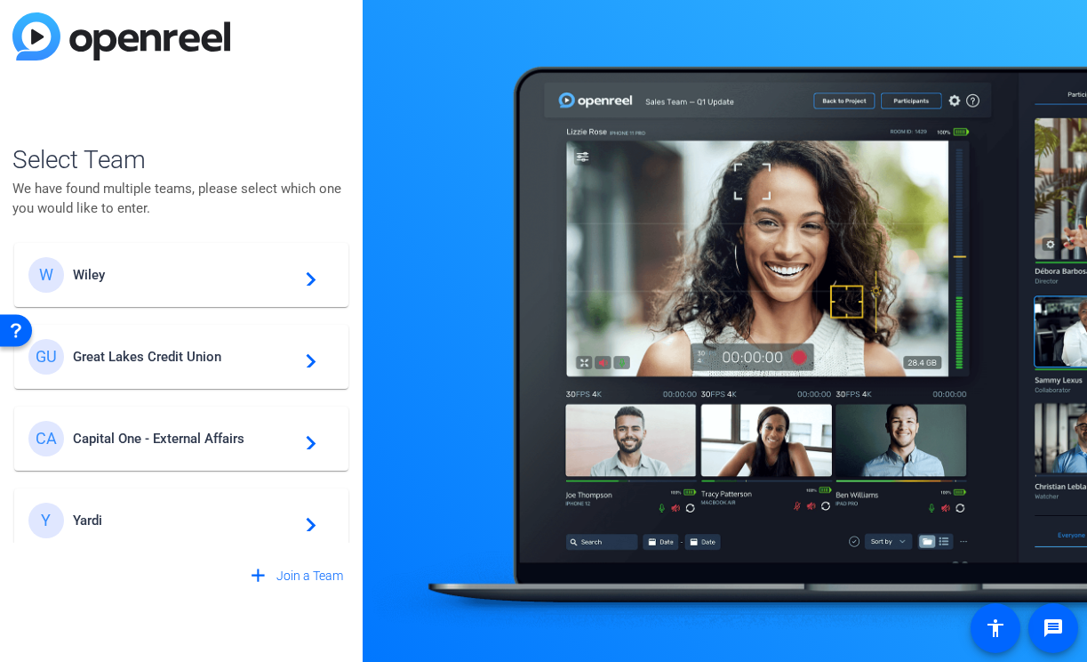
scroll to position [9, 0]
click at [268, 360] on span "Great Lakes Credit Union" at bounding box center [184, 356] width 222 height 16
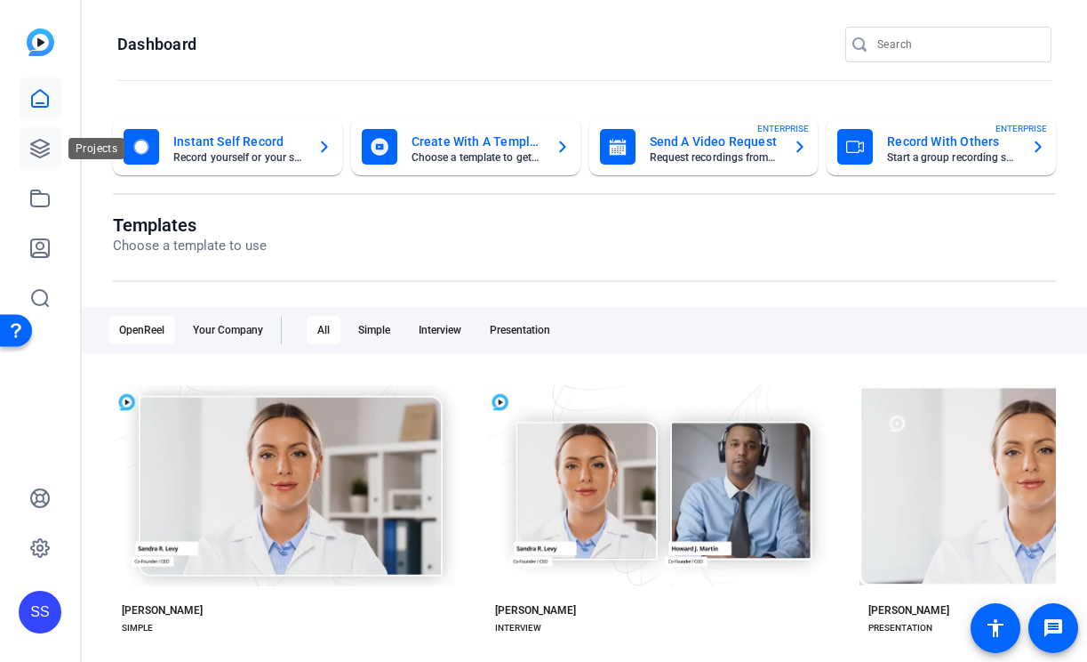
click at [48, 141] on icon at bounding box center [39, 148] width 21 height 21
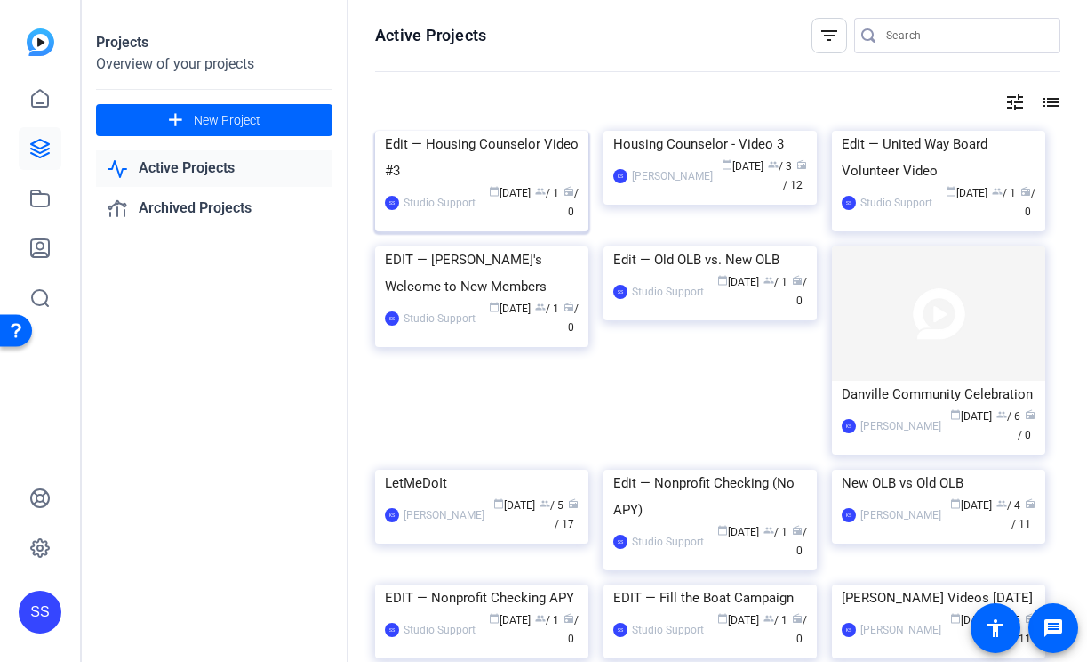
click at [469, 184] on div "Edit — Housing Counselor Video #3" at bounding box center [482, 157] width 194 height 53
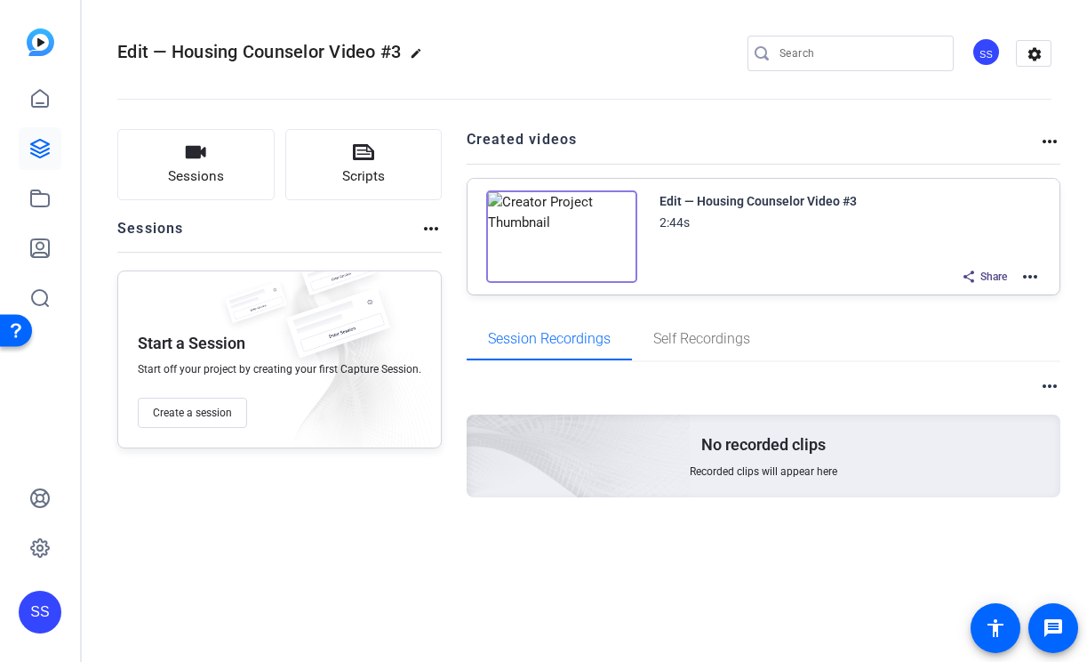
click at [1032, 275] on mat-icon "more_horiz" at bounding box center [1030, 276] width 21 height 21
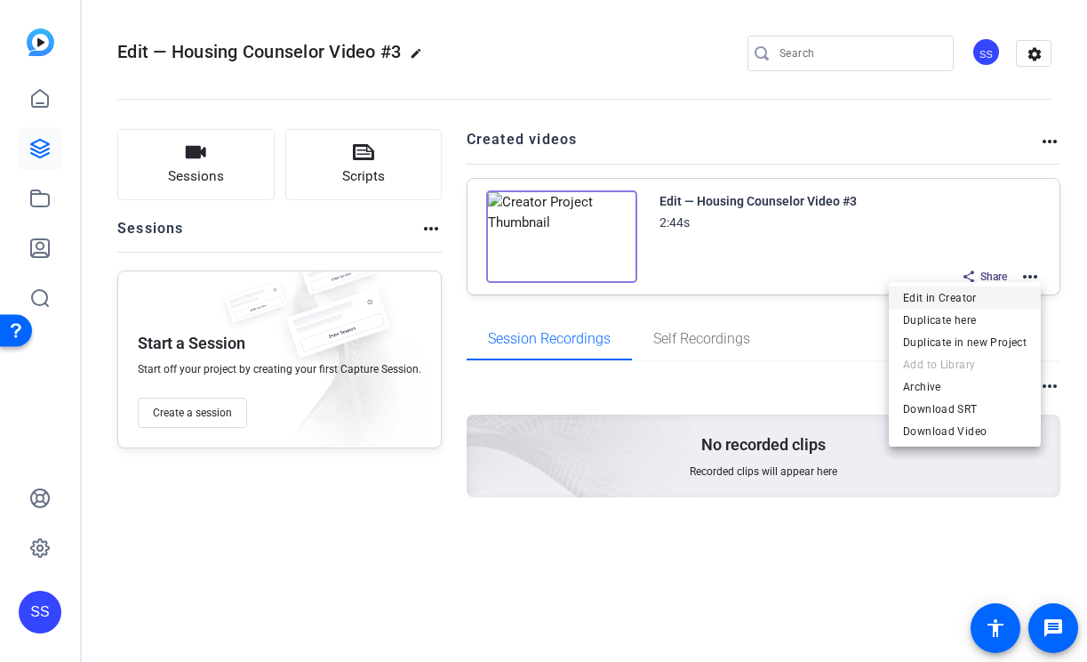
click at [1002, 288] on span "Edit in Creator" at bounding box center [965, 297] width 124 height 21
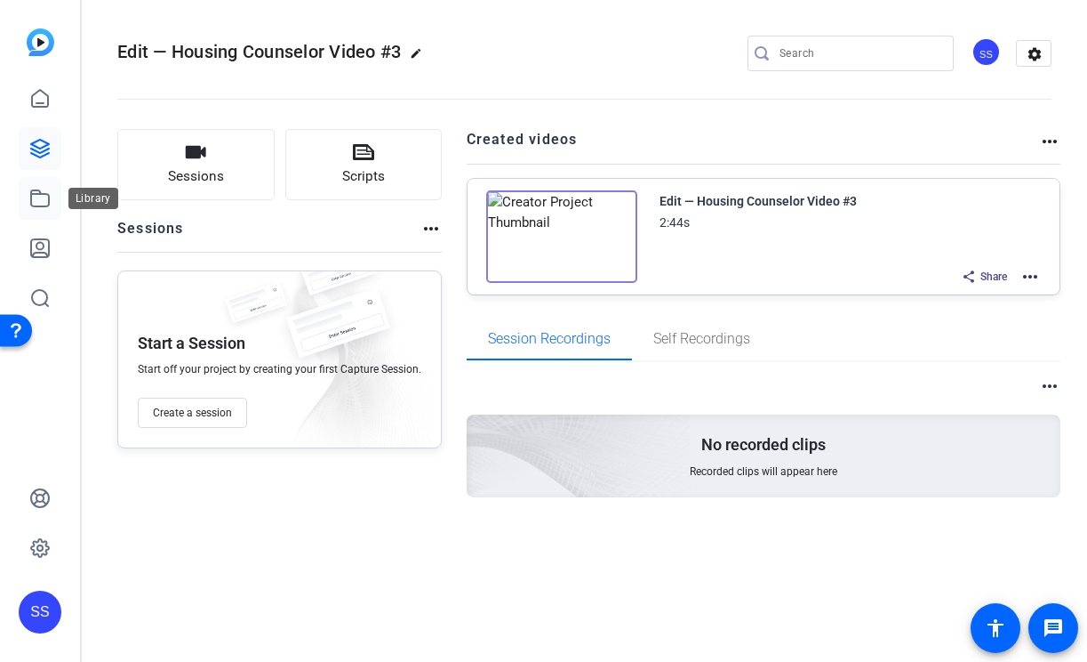
click at [48, 188] on icon at bounding box center [39, 198] width 21 height 21
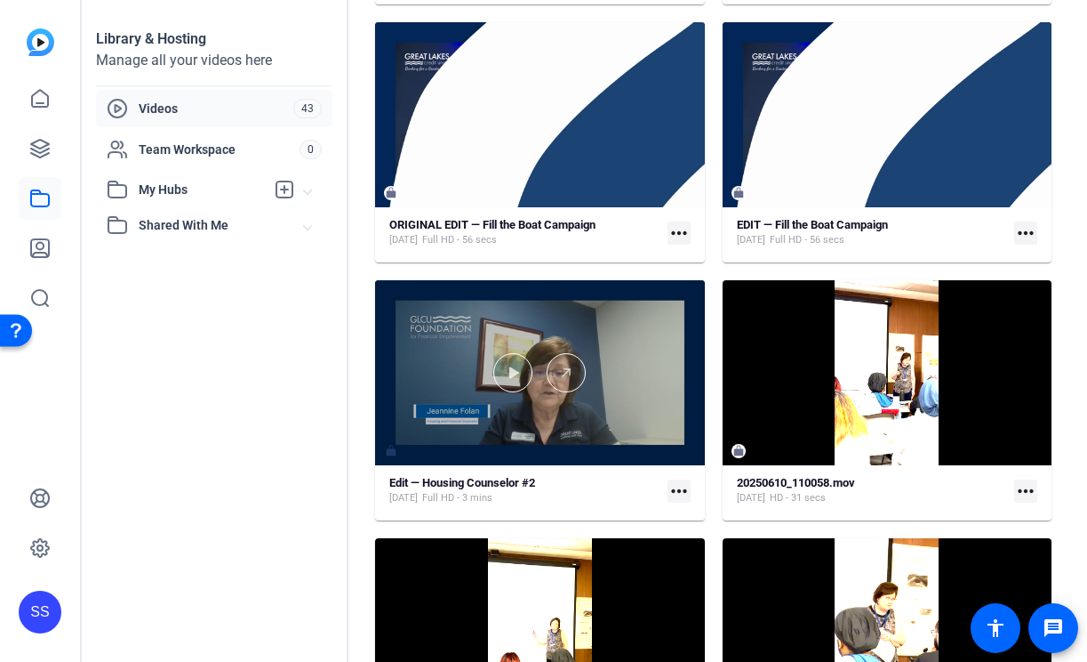
scroll to position [2518, 0]
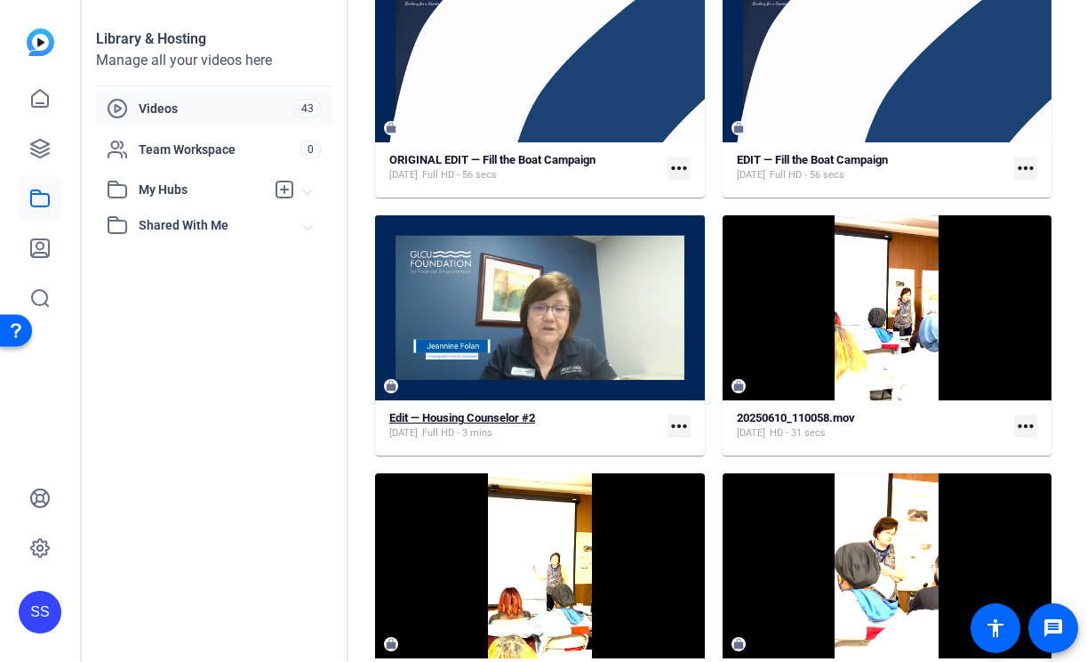
click at [496, 420] on strong "Edit — Housing Counselor #2" at bounding box center [462, 417] width 146 height 13
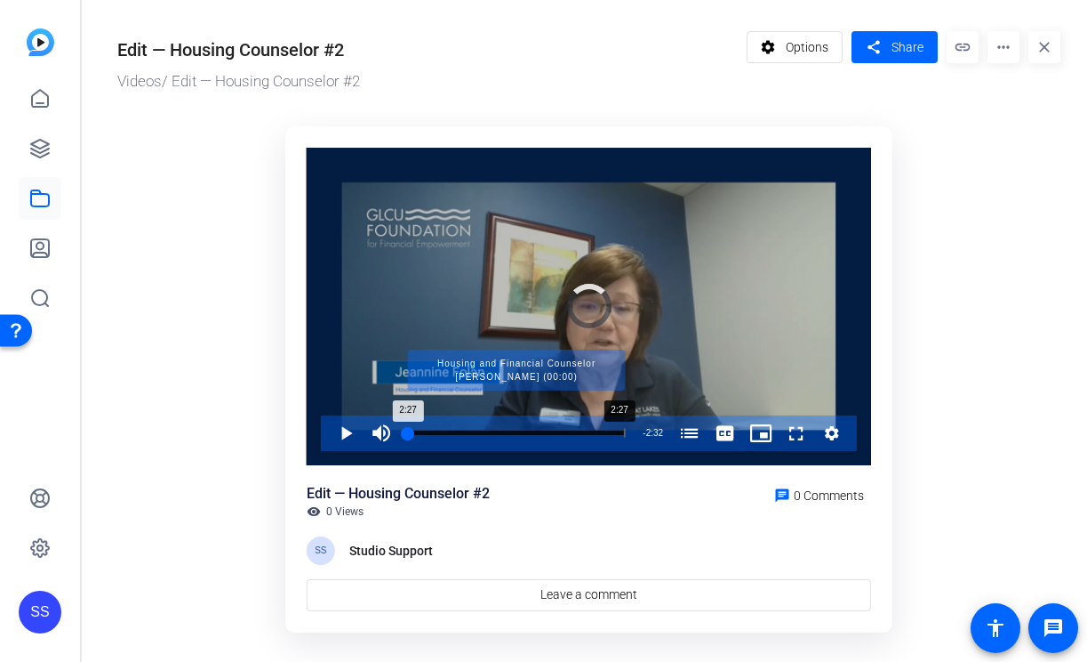
click at [619, 432] on div "Progress Bar" at bounding box center [517, 433] width 218 height 9
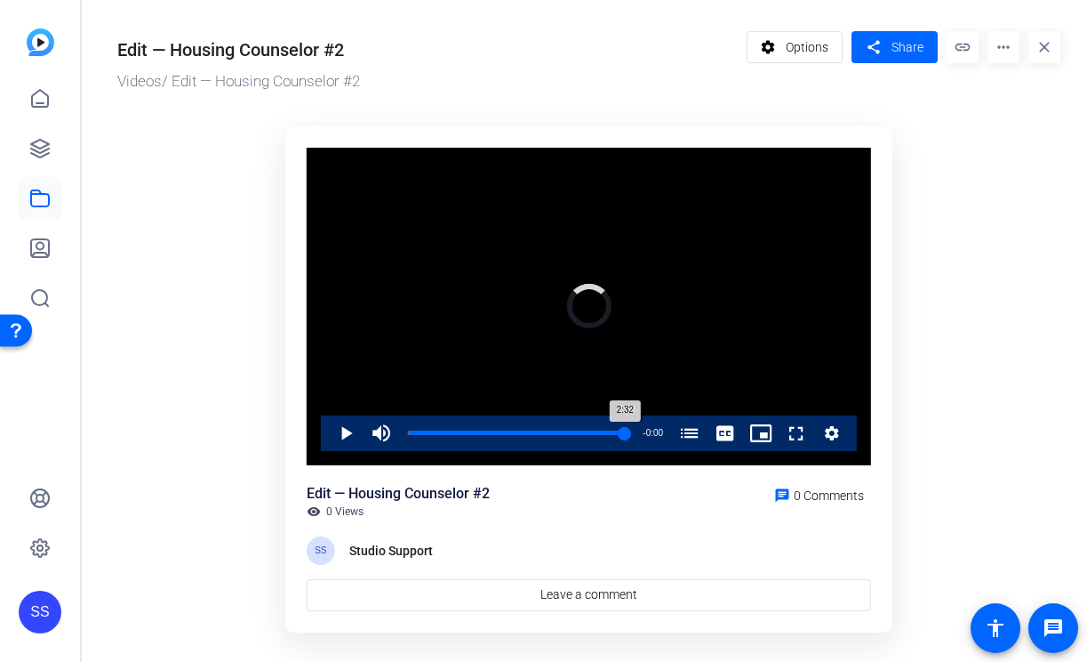
click at [625, 432] on div "2:32" at bounding box center [516, 432] width 217 height 4
click at [328, 434] on span "Video Player" at bounding box center [328, 433] width 0 height 36
click at [620, 435] on div "2:28" at bounding box center [514, 432] width 213 height 4
click at [328, 435] on span "Video Player" at bounding box center [328, 433] width 0 height 36
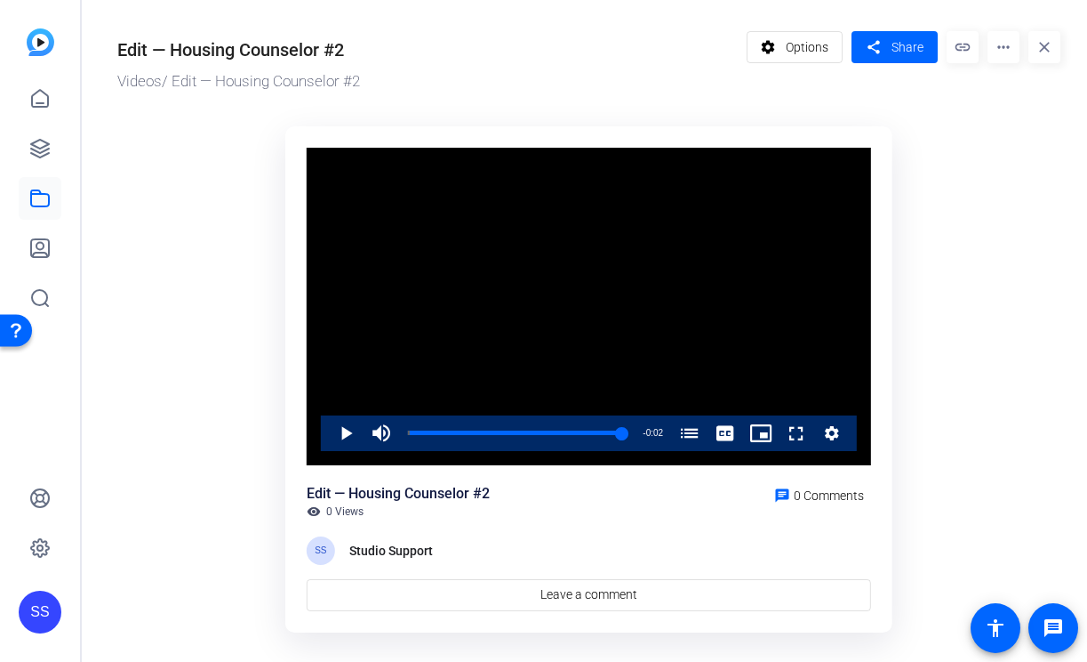
click at [55, 618] on div "SS" at bounding box center [40, 611] width 43 height 43
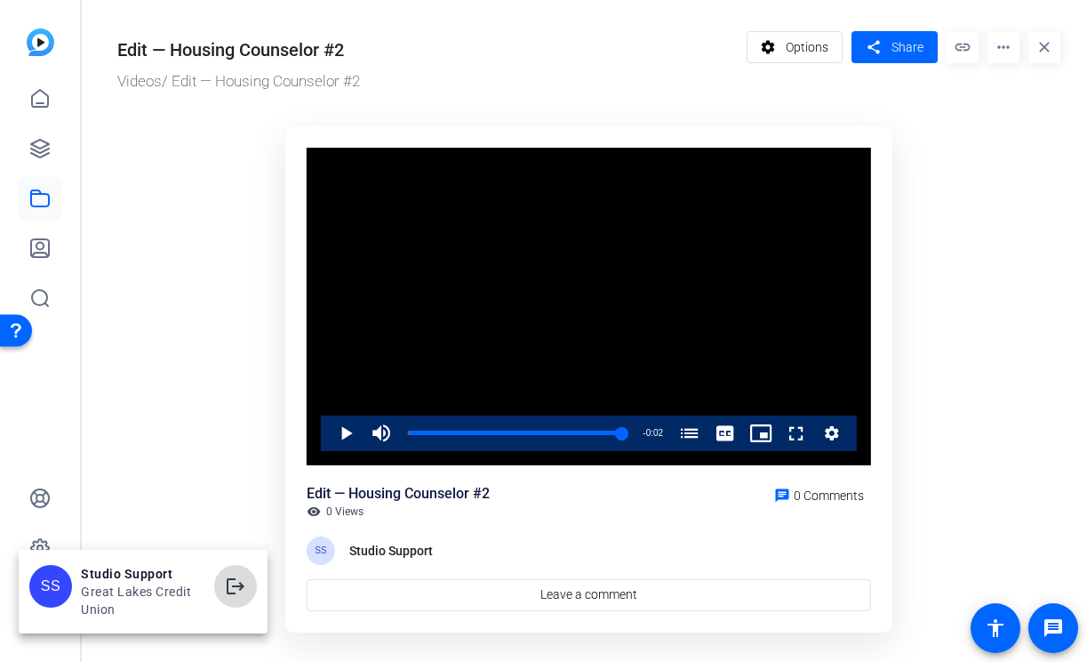
click at [225, 588] on mat-icon "logout" at bounding box center [235, 585] width 21 height 21
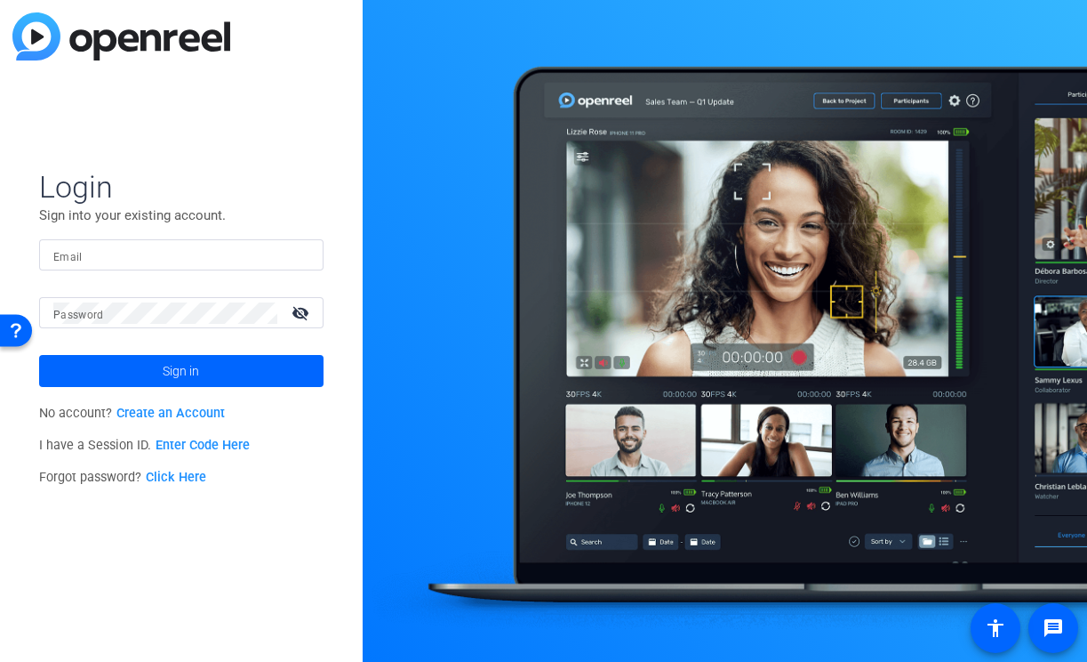
click at [278, 261] on input "Email" at bounding box center [181, 255] width 256 height 21
click at [255, 251] on input "Email" at bounding box center [181, 255] width 256 height 21
click at [297, 256] on img at bounding box center [294, 255] width 12 height 21
click at [218, 498] on div "Login Sign into your existing account. Email Password visibility_off Sign in No…" at bounding box center [181, 331] width 363 height 662
type input "studiosupport+2@openreel.com"
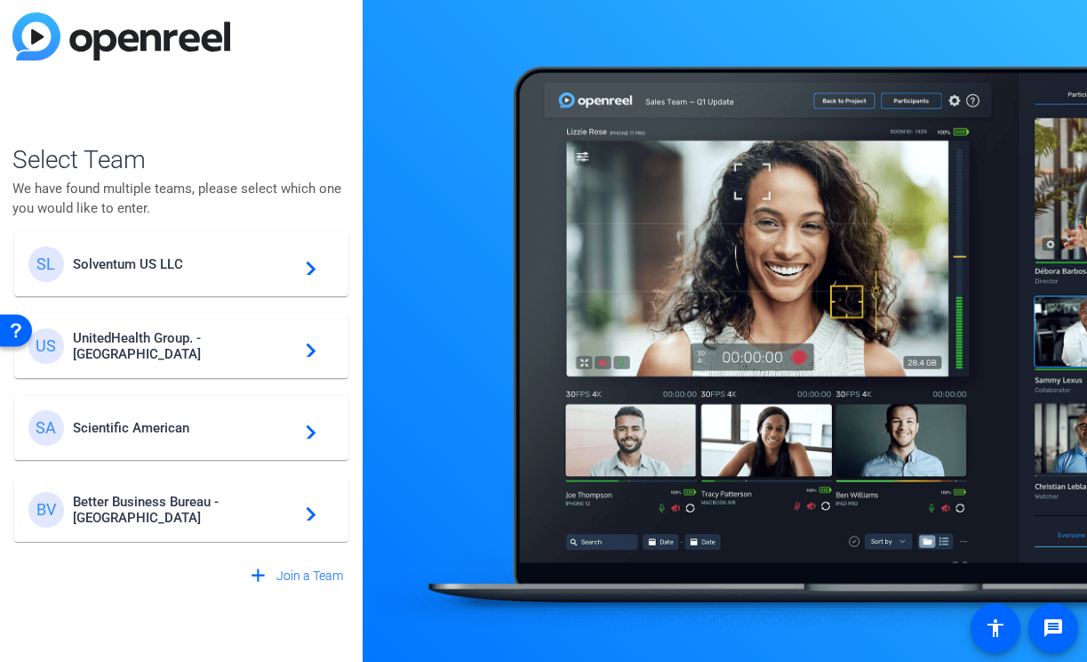
scroll to position [429, 0]
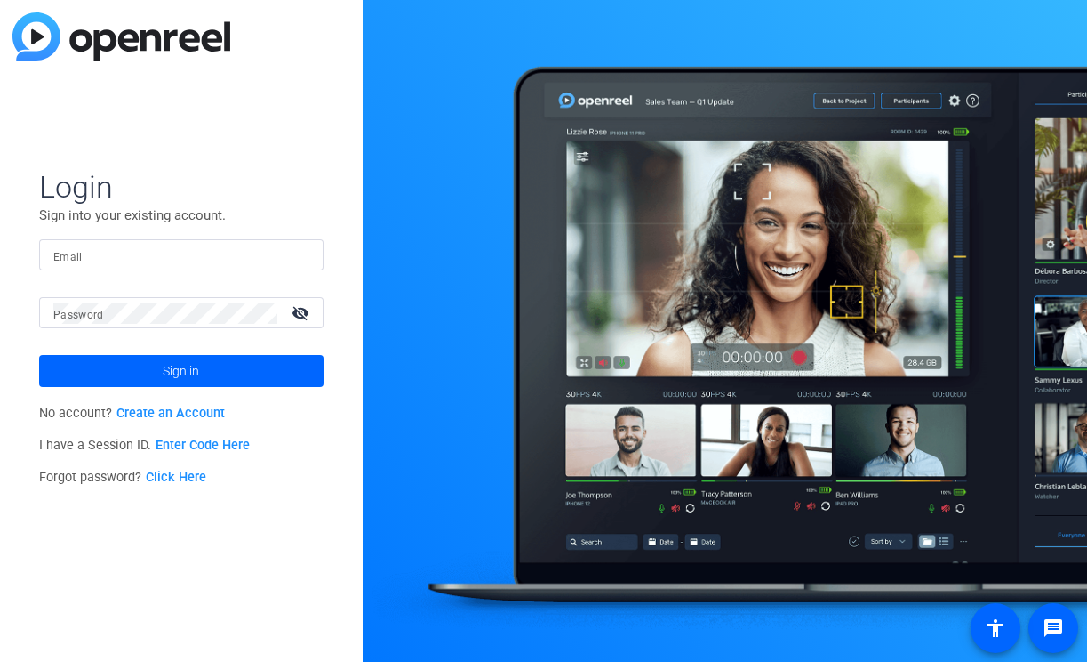
click at [254, 281] on mat-form-field "Email" at bounding box center [181, 268] width 285 height 58
click at [254, 271] on mat-form-field "Email" at bounding box center [181, 268] width 285 height 58
click at [282, 253] on input "Email" at bounding box center [181, 255] width 256 height 21
click at [293, 256] on img at bounding box center [294, 255] width 12 height 21
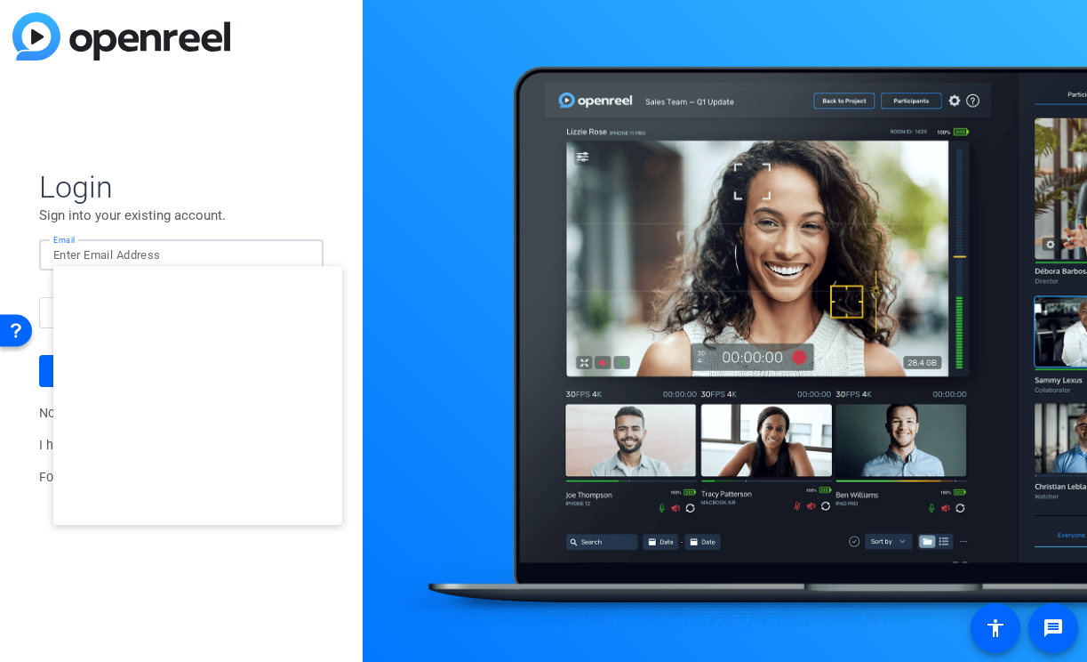
type input "[EMAIL_ADDRESS][DOMAIN_NAME]"
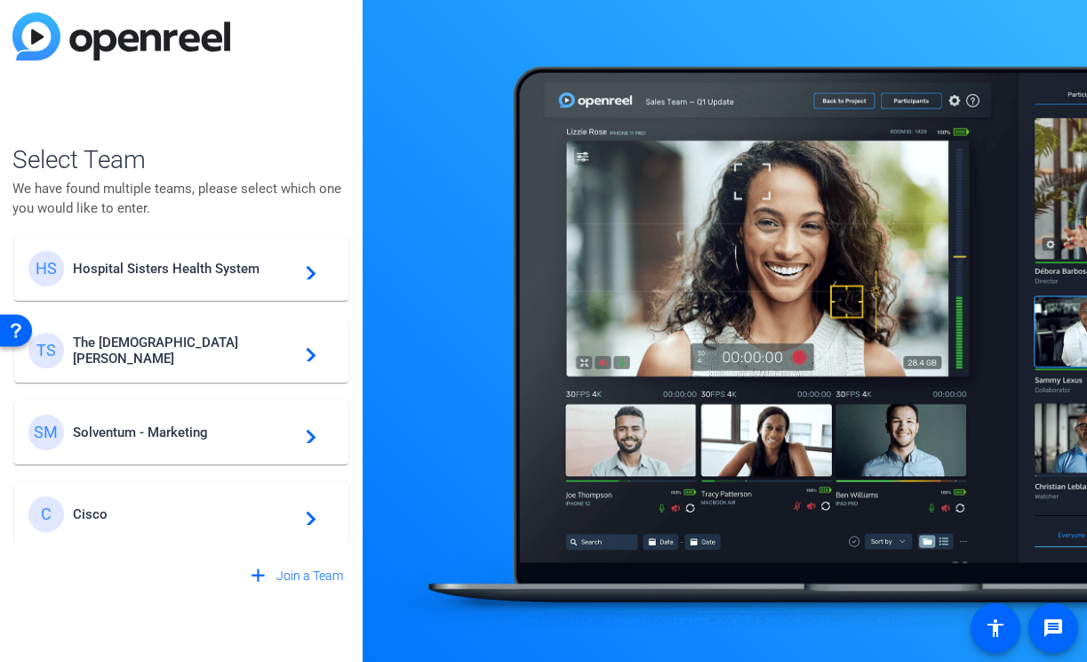
scroll to position [557, 0]
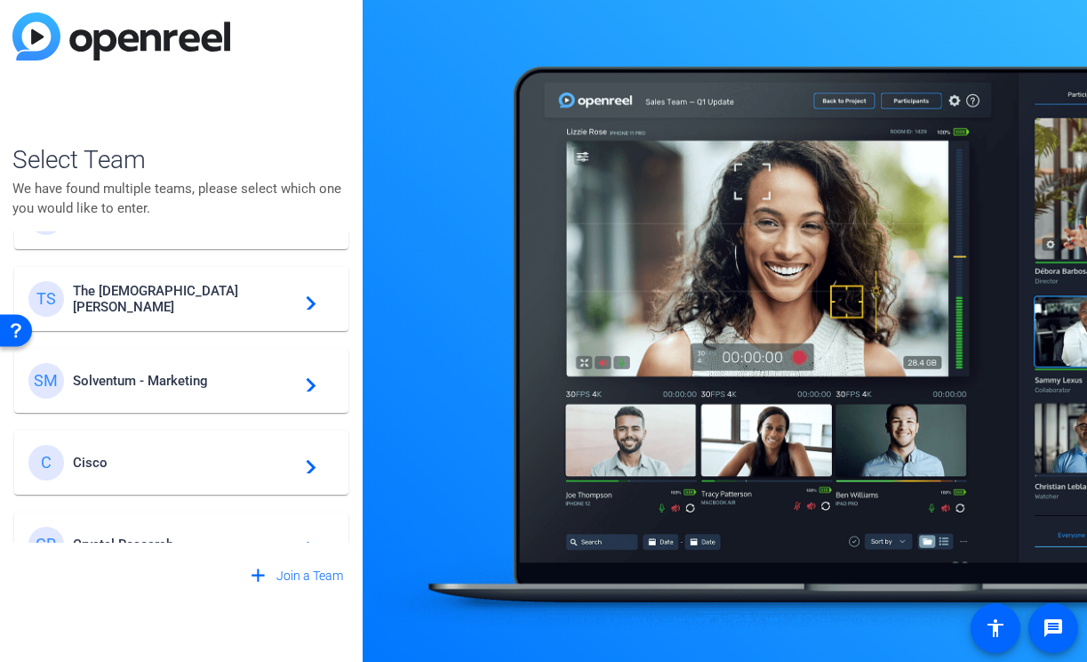
click at [194, 381] on span "Solventum - Marketing" at bounding box center [184, 381] width 222 height 16
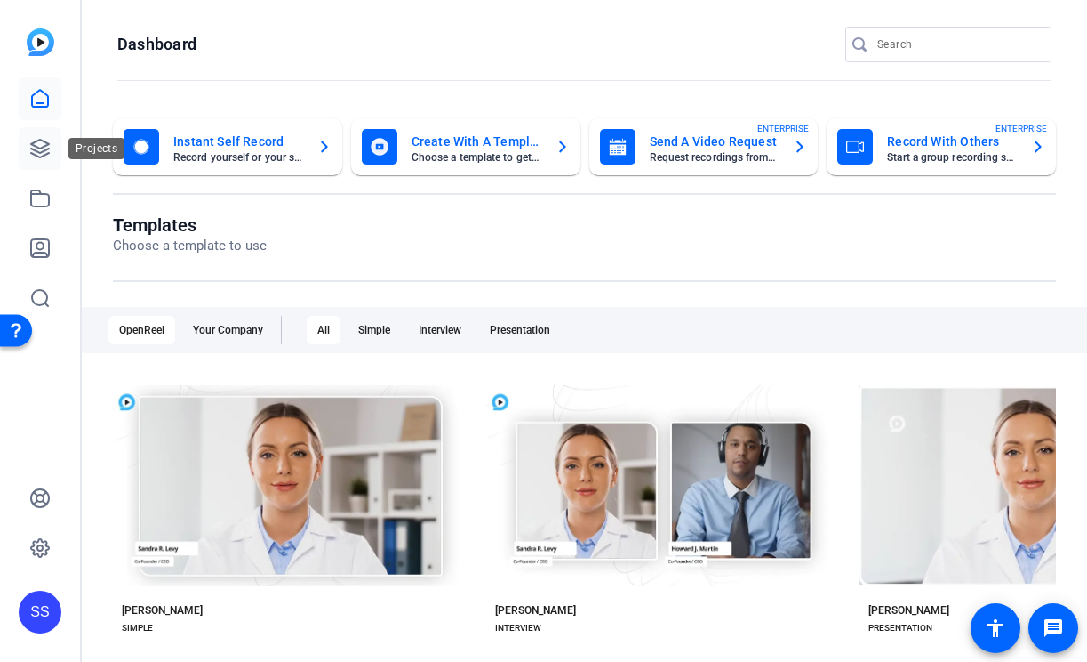
click at [35, 160] on link at bounding box center [40, 148] width 43 height 43
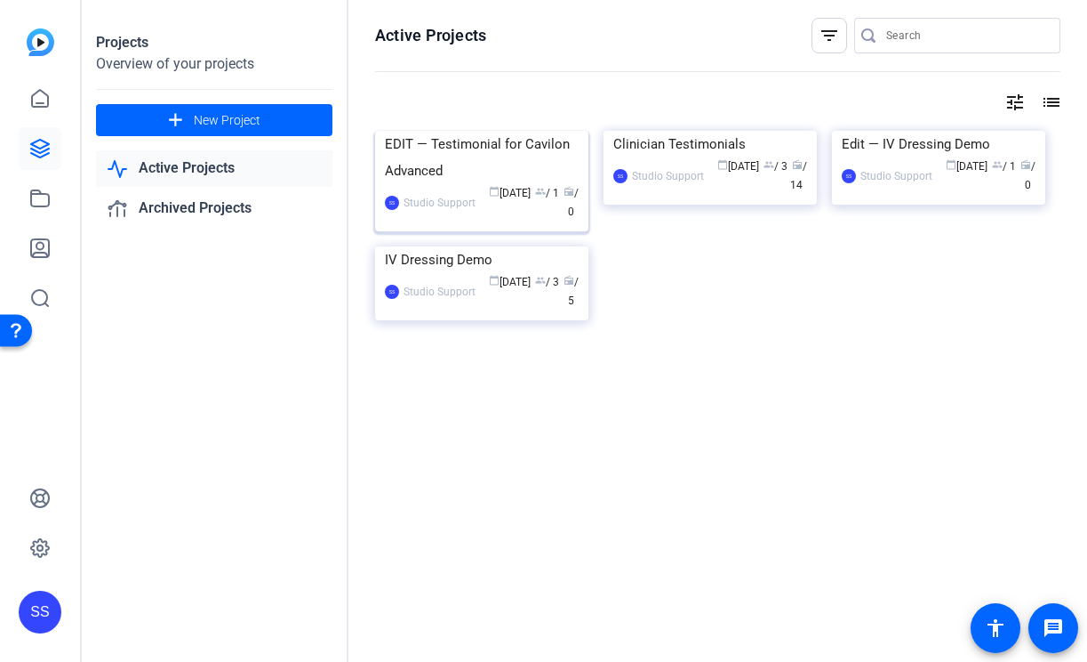
click at [501, 184] on div "EDIT — Testimonial for Cavilon Advanced" at bounding box center [482, 157] width 194 height 53
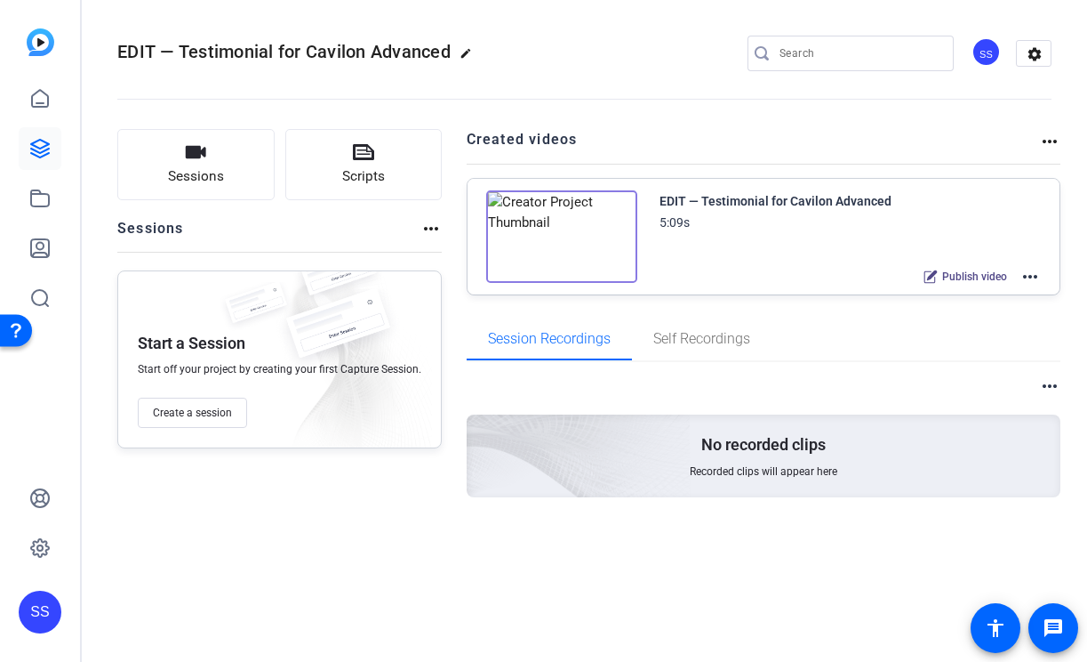
click at [1035, 275] on mat-icon "more_horiz" at bounding box center [1030, 276] width 21 height 21
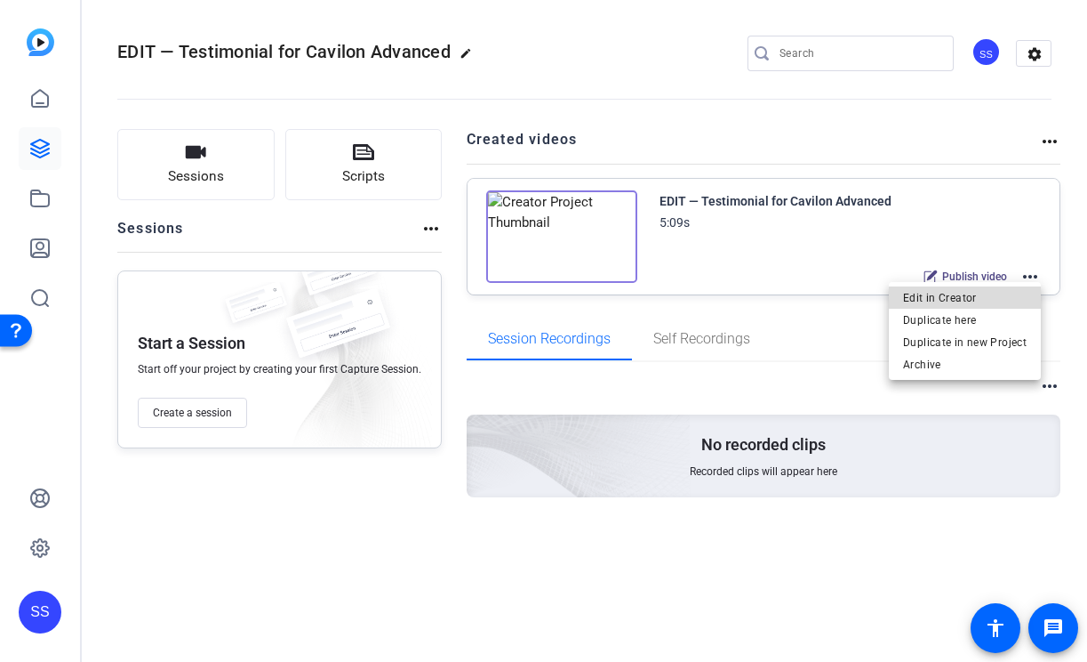
click at [970, 298] on span "Edit in Creator" at bounding box center [965, 297] width 124 height 21
